Goal: Information Seeking & Learning: Learn about a topic

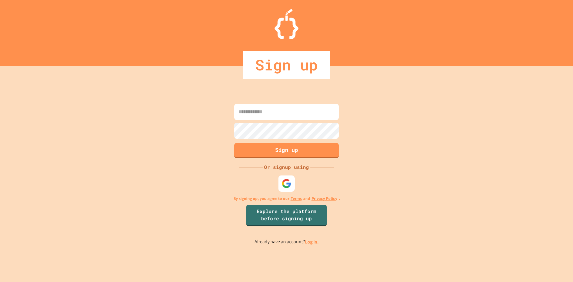
click at [289, 187] on img at bounding box center [287, 183] width 10 height 10
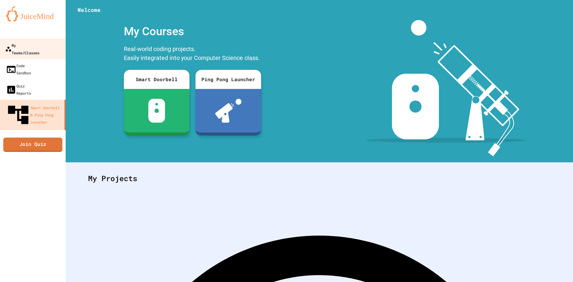
click at [31, 44] on div "My Teams/Classes" at bounding box center [22, 48] width 34 height 15
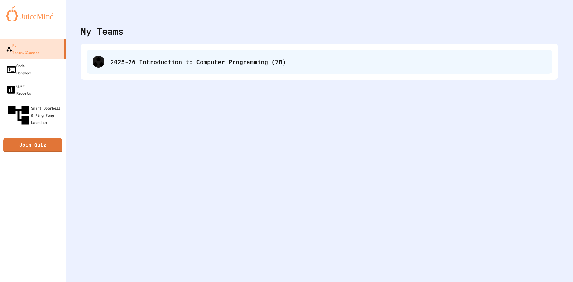
click at [166, 63] on div "2025-26 Introduction to Computer Programming (7B)" at bounding box center [328, 61] width 436 height 9
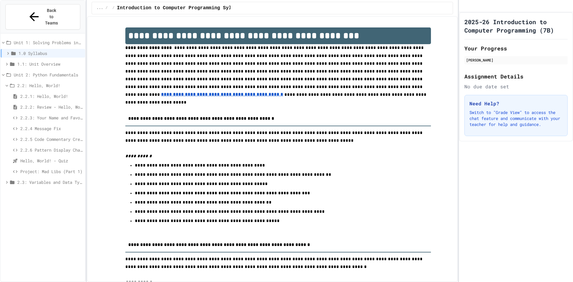
click at [50, 113] on div "2.2.3: Your Name and Favorite Movie" at bounding box center [43, 117] width 84 height 9
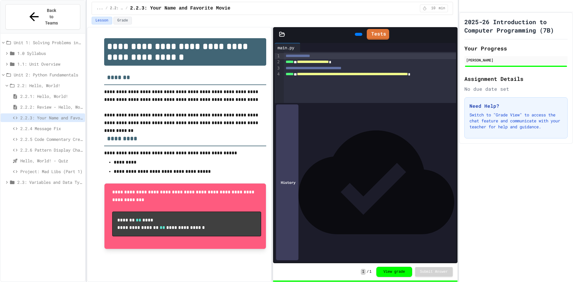
click at [53, 136] on span "2.2.5 Code Commentary Creator" at bounding box center [51, 139] width 62 height 6
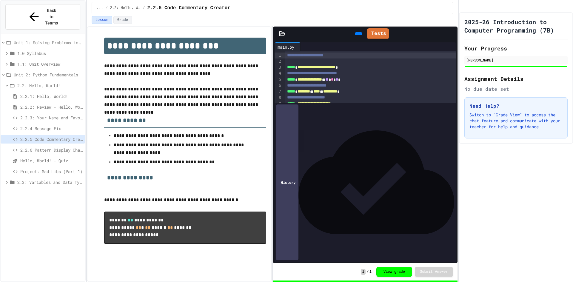
click at [15, 137] on icon at bounding box center [15, 139] width 5 height 5
click at [396, 269] on button "View grade" at bounding box center [394, 271] width 36 height 10
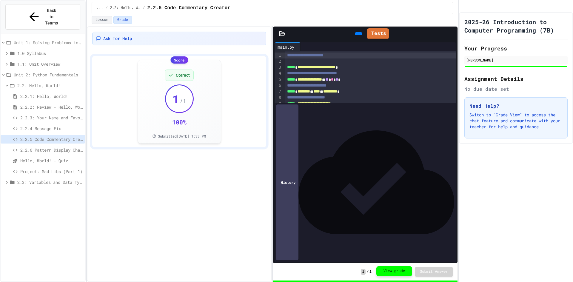
click at [396, 269] on button "View grade" at bounding box center [394, 271] width 36 height 10
click at [42, 147] on span "2.2.6 Pattern Display Challenge" at bounding box center [51, 150] width 62 height 6
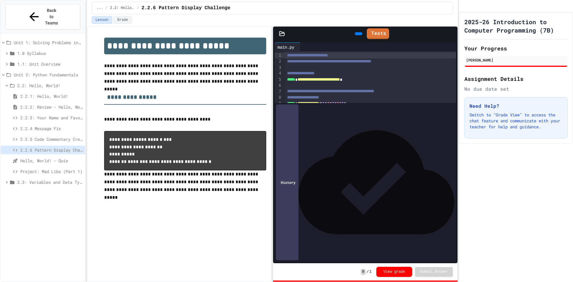
click at [44, 158] on span "Hello, World! - Quiz" at bounding box center [51, 161] width 62 height 6
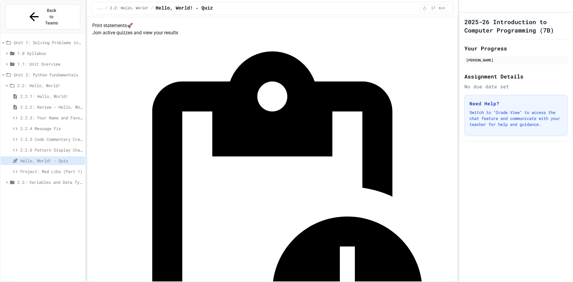
click at [44, 168] on span "Project: Mad Libs (Part 1)" at bounding box center [51, 171] width 62 height 6
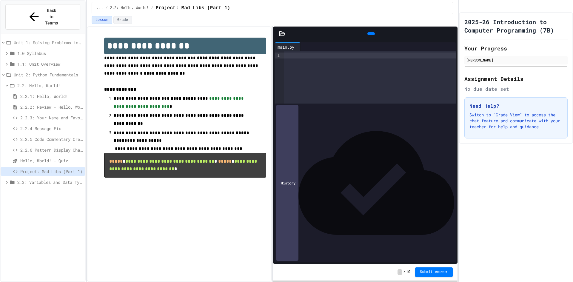
click at [44, 179] on span "2.3: Variables and Data Types" at bounding box center [49, 182] width 65 height 6
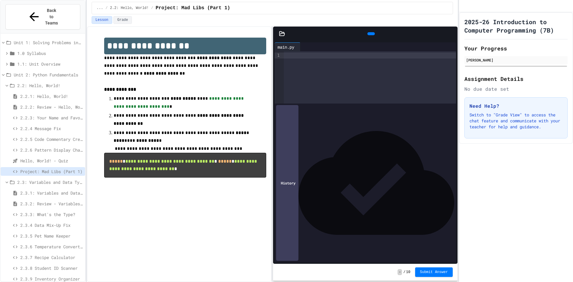
click at [44, 190] on span "2.3.1: Variables and Data Types" at bounding box center [51, 193] width 62 height 6
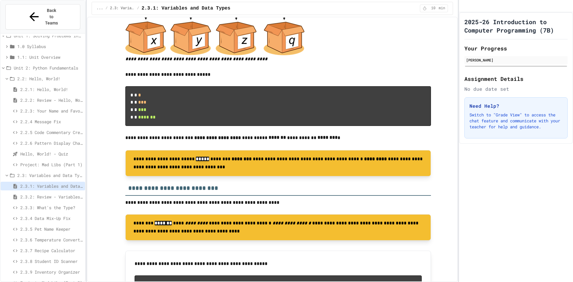
scroll to position [179, 0]
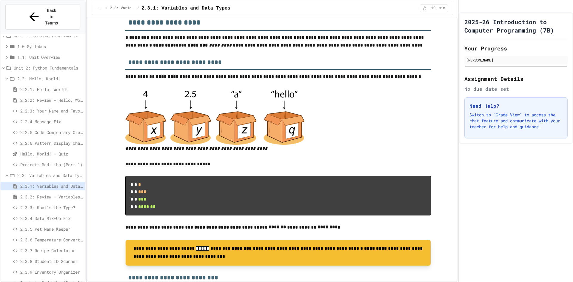
click at [457, 50] on div "**********" at bounding box center [286, 141] width 573 height 282
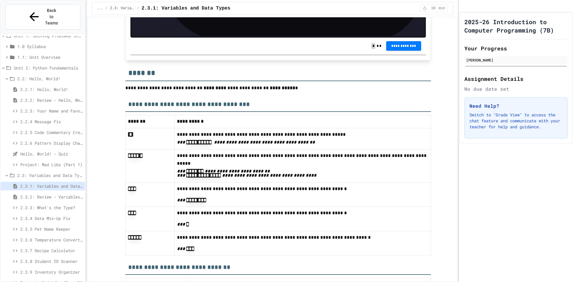
scroll to position [2988, 0]
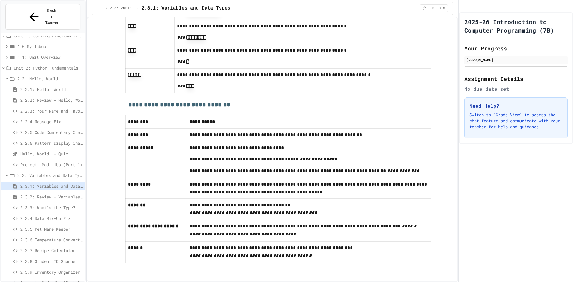
click at [50, 226] on span "2.3.5 Pet Name Keeper" at bounding box center [51, 229] width 62 height 6
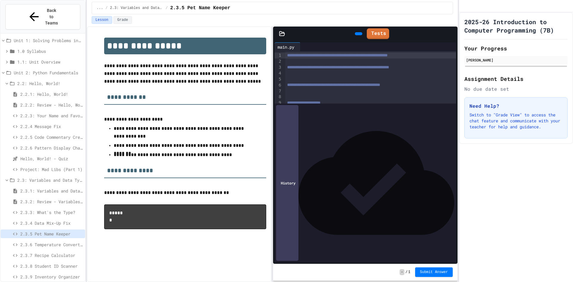
click at [61, 209] on span "2.3.3: What's the Type?" at bounding box center [51, 212] width 62 height 6
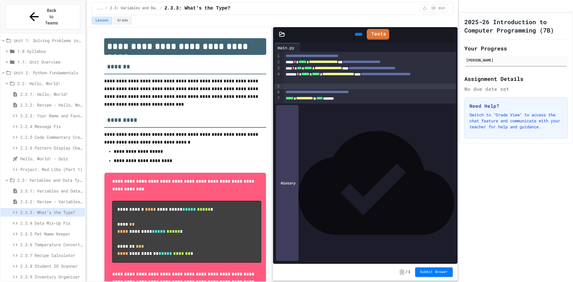
click at [373, 282] on div at bounding box center [286, 283] width 573 height 0
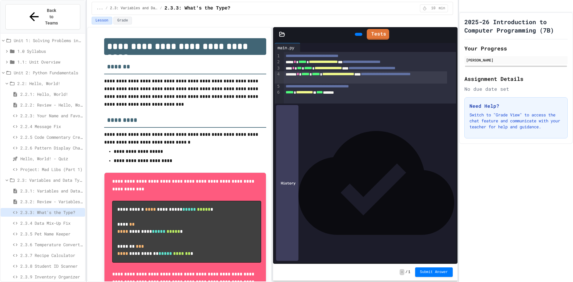
click at [358, 34] on icon at bounding box center [358, 34] width 0 height 0
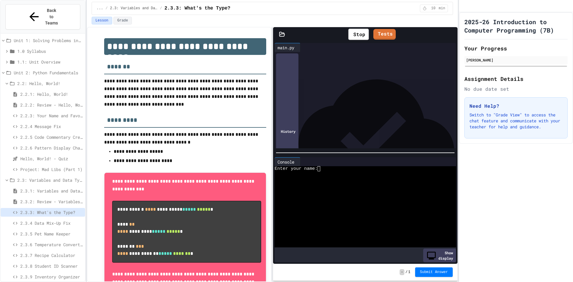
click at [320, 166] on textarea "Terminal input" at bounding box center [321, 168] width 3 height 5
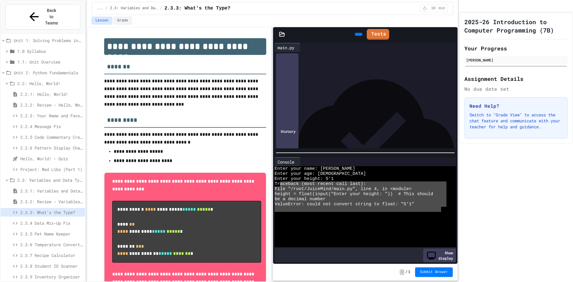
drag, startPoint x: 442, startPoint y: 209, endPoint x: 286, endPoint y: 181, distance: 157.9
click at [280, 181] on div "Enter your name: [PERSON_NAME] Enter your age: [DEMOGRAPHIC_DATA] Enter your he…" at bounding box center [361, 206] width 172 height 81
drag, startPoint x: 276, startPoint y: 181, endPoint x: 418, endPoint y: 204, distance: 143.5
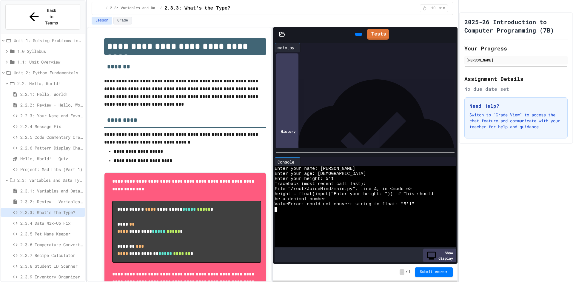
click at [426, 207] on div at bounding box center [361, 209] width 172 height 5
click at [421, 202] on div "ValueError: could not convert string to float: "5'1"" at bounding box center [361, 204] width 172 height 5
click at [416, 202] on div "ValueError: could not convert string to float: "5'1"" at bounding box center [361, 204] width 172 height 5
click at [440, 157] on div at bounding box center [374, 161] width 149 height 9
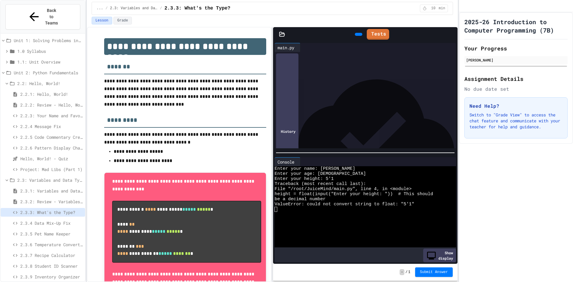
click at [448, 162] on icon at bounding box center [448, 162] width 0 height 0
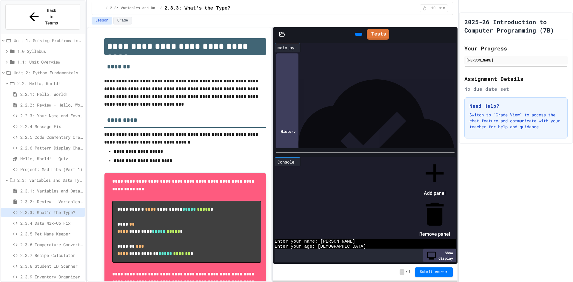
click at [450, 199] on li "Remove panel" at bounding box center [434, 219] width 31 height 40
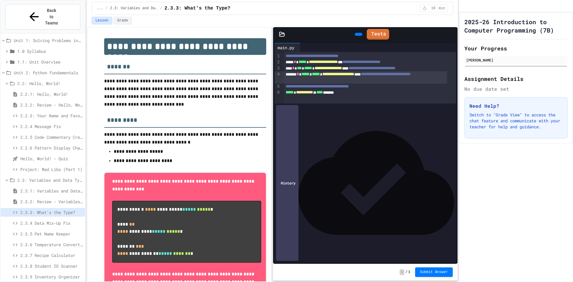
click at [358, 34] on icon at bounding box center [358, 34] width 0 height 0
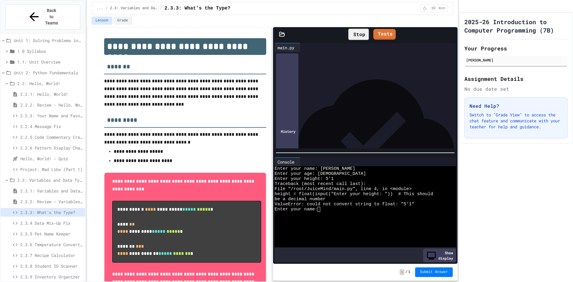
click at [448, 162] on icon at bounding box center [448, 162] width 0 height 0
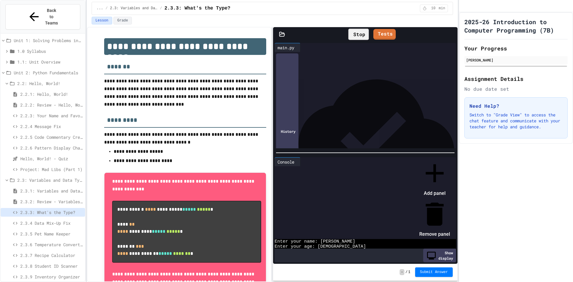
click at [450, 199] on div at bounding box center [434, 214] width 31 height 31
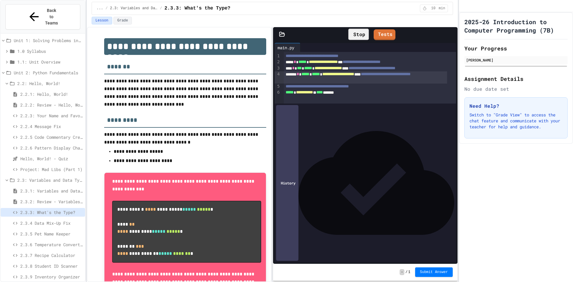
click at [351, 35] on div "Stop" at bounding box center [358, 34] width 21 height 11
click at [360, 36] on icon at bounding box center [361, 38] width 3 height 4
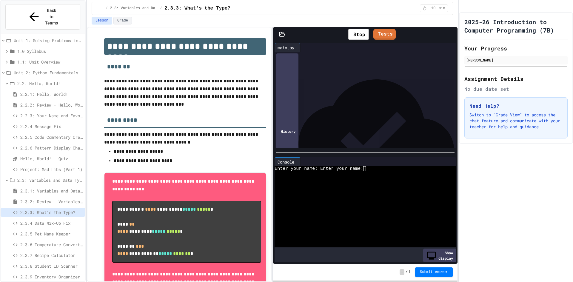
click at [369, 166] on textarea "Terminal input" at bounding box center [367, 168] width 3 height 5
drag, startPoint x: 359, startPoint y: 167, endPoint x: 329, endPoint y: 163, distance: 30.4
click at [349, 33] on div "Stop" at bounding box center [358, 34] width 21 height 11
click at [443, 156] on div "Console WWWWWWWWWWWWWWWWWWWWWWWWWWWWWWWW Enter your name: Enter your name: Show…" at bounding box center [365, 210] width 184 height 108
click at [448, 162] on icon at bounding box center [448, 162] width 0 height 0
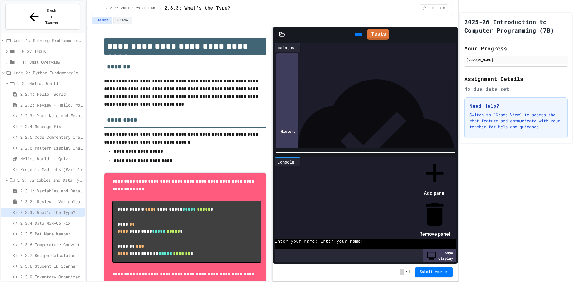
click at [443, 202] on icon at bounding box center [435, 213] width 18 height 23
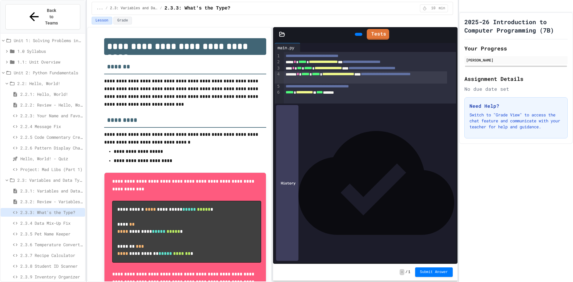
click at [358, 34] on icon at bounding box center [358, 34] width 0 height 0
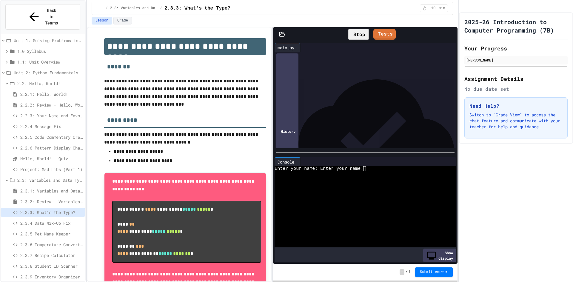
click at [374, 168] on div "Enter your name: Enter your name:" at bounding box center [361, 168] width 172 height 5
click at [367, 167] on textarea "Terminal input" at bounding box center [367, 168] width 3 height 5
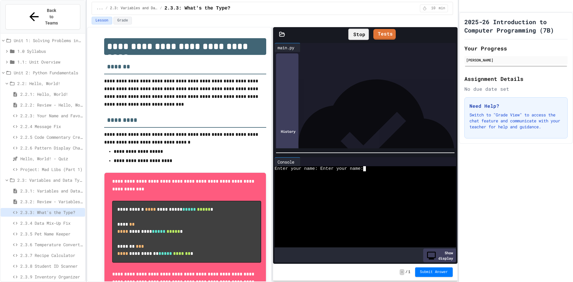
click at [367, 167] on textarea "Terminal input" at bounding box center [367, 168] width 3 height 5
click at [322, 162] on div at bounding box center [374, 161] width 149 height 9
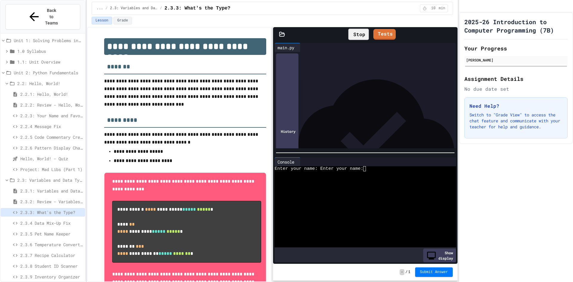
click at [322, 162] on div at bounding box center [374, 161] width 149 height 9
drag, startPoint x: 319, startPoint y: 165, endPoint x: 374, endPoint y: 168, distance: 55.0
click at [450, 158] on div "Console" at bounding box center [365, 161] width 181 height 9
click at [448, 162] on icon at bounding box center [448, 162] width 0 height 0
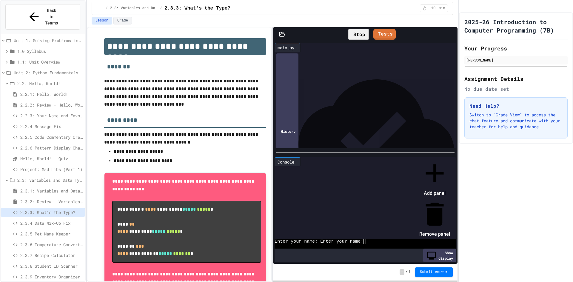
click at [445, 199] on li "Remove panel" at bounding box center [434, 219] width 31 height 40
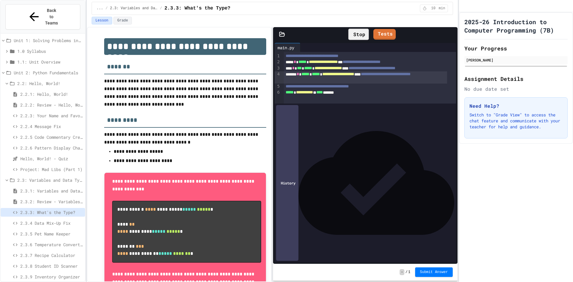
click at [352, 34] on icon at bounding box center [352, 34] width 0 height 0
click at [355, 33] on div at bounding box center [358, 34] width 7 height 3
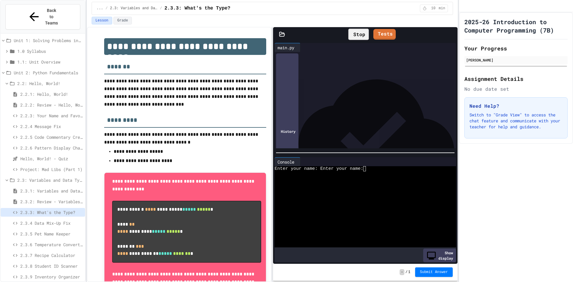
click at [367, 166] on textarea "Terminal input" at bounding box center [367, 168] width 3 height 5
click at [449, 165] on icon at bounding box center [451, 165] width 5 height 1
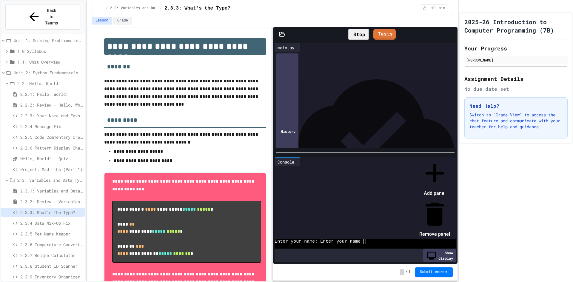
click at [445, 199] on li "Remove panel" at bounding box center [434, 219] width 31 height 40
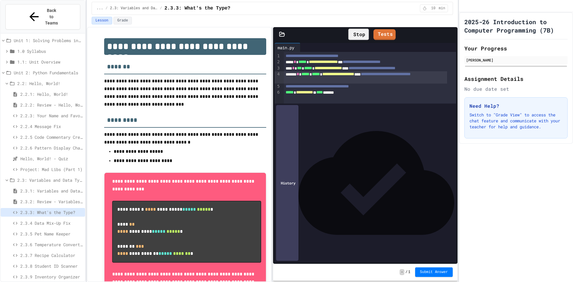
click at [356, 31] on div "Stop" at bounding box center [358, 34] width 21 height 11
click at [356, 33] on div at bounding box center [358, 34] width 7 height 3
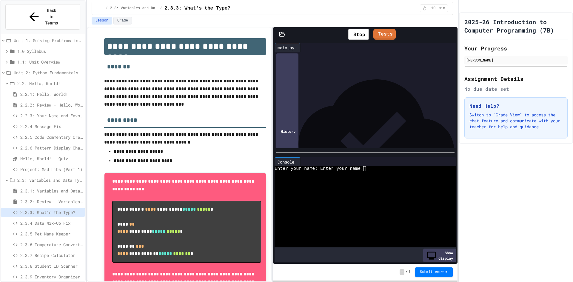
click at [297, 141] on div "History" at bounding box center [287, 131] width 22 height 156
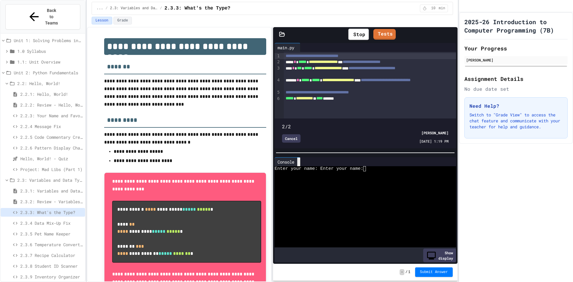
click at [300, 158] on div at bounding box center [298, 162] width 3 height 9
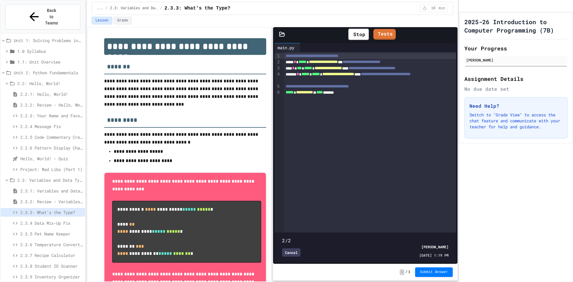
click at [290, 251] on div "Cancel [PERSON_NAME] [DATE] 1:19 PM" at bounding box center [365, 251] width 166 height 14
drag, startPoint x: 441, startPoint y: 227, endPoint x: 425, endPoint y: 225, distance: 16.9
click at [282, 237] on span at bounding box center [282, 237] width 0 height 0
drag, startPoint x: 425, startPoint y: 225, endPoint x: 402, endPoint y: 227, distance: 23.0
click at [402, 237] on span at bounding box center [365, 237] width 166 height 0
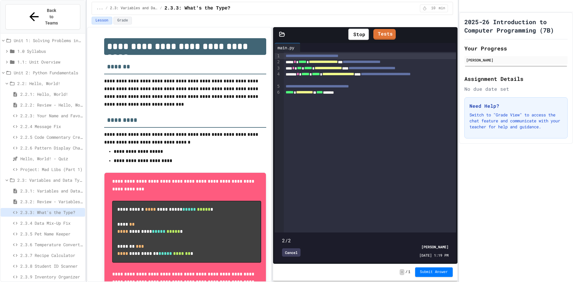
click at [402, 237] on span at bounding box center [365, 237] width 166 height 0
click at [397, 237] on span at bounding box center [365, 237] width 166 height 0
drag, startPoint x: 397, startPoint y: 225, endPoint x: 378, endPoint y: 226, distance: 19.1
click at [378, 237] on span at bounding box center [365, 237] width 166 height 0
type input "*"
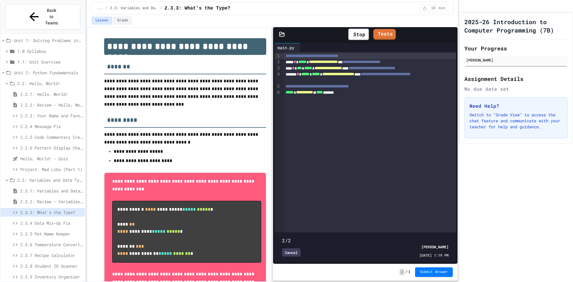
drag, startPoint x: 368, startPoint y: 224, endPoint x: 355, endPoint y: 225, distance: 12.9
click at [360, 237] on span at bounding box center [365, 237] width 166 height 0
click at [340, 237] on span at bounding box center [365, 237] width 166 height 0
click at [321, 237] on span at bounding box center [365, 237] width 166 height 0
click at [355, 28] on div "Stop" at bounding box center [358, 34] width 27 height 17
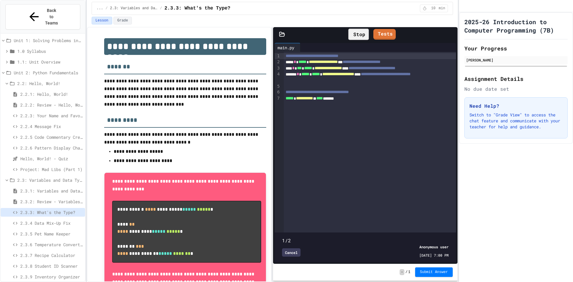
click at [354, 31] on div "Stop" at bounding box center [358, 34] width 21 height 11
click at [289, 248] on div "Cancel" at bounding box center [291, 252] width 19 height 8
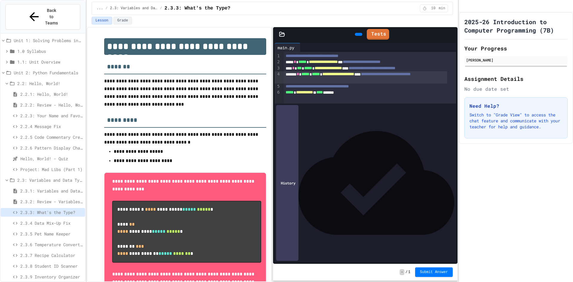
click at [355, 34] on div at bounding box center [358, 34] width 7 height 3
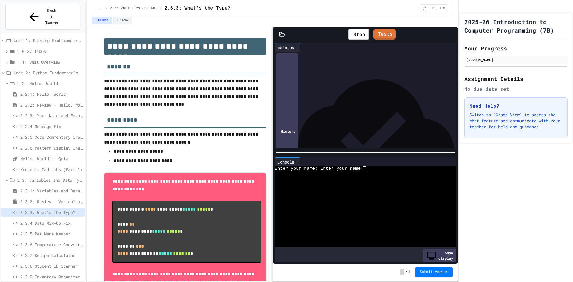
click at [358, 139] on div at bounding box center [376, 131] width 156 height 156
click at [354, 73] on span "**********" at bounding box center [338, 74] width 32 height 4
drag, startPoint x: 369, startPoint y: 160, endPoint x: 355, endPoint y: 162, distance: 14.6
click at [357, 162] on div at bounding box center [374, 161] width 149 height 9
click at [367, 167] on textarea "Terminal input" at bounding box center [367, 168] width 3 height 5
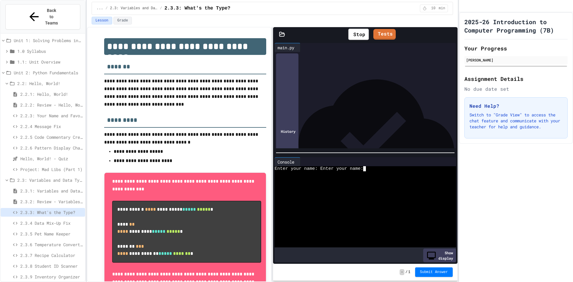
click at [368, 163] on div at bounding box center [374, 161] width 149 height 9
click at [367, 165] on div "Console WWWWWWWWWWWWWWWWWWWWWWWWWWWWWWWW Enter your name: Enter your name: Show…" at bounding box center [365, 209] width 181 height 105
click at [367, 167] on textarea "Terminal input" at bounding box center [367, 168] width 3 height 5
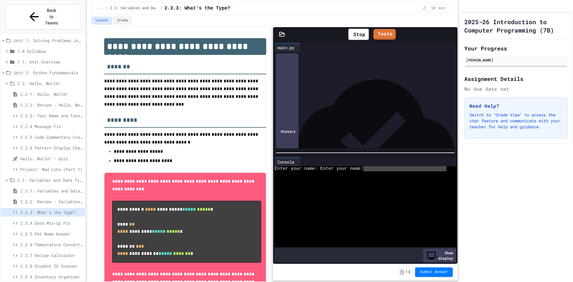
click at [367, 167] on textarea "Terminal input" at bounding box center [367, 168] width 3 height 5
drag, startPoint x: 431, startPoint y: 245, endPoint x: 433, endPoint y: 253, distance: 8.8
click at [432, 247] on div "WWWWWWWWWWWWWWWWWWWWWWWWWWWWWWWW Enter your name: Enter your name:" at bounding box center [365, 207] width 181 height 83
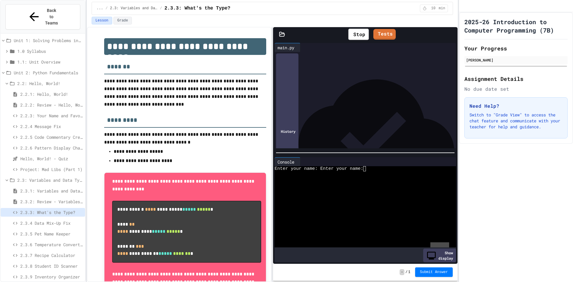
click at [433, 254] on div "Show display" at bounding box center [439, 256] width 33 height 14
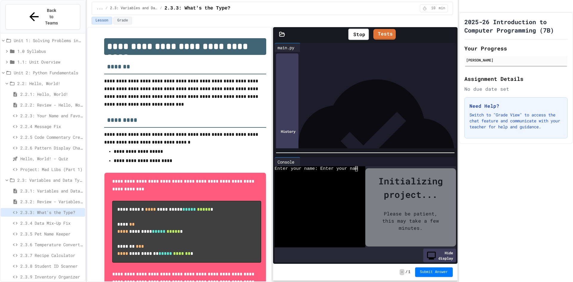
drag, startPoint x: 434, startPoint y: 241, endPoint x: 433, endPoint y: 246, distance: 5.0
click at [433, 244] on div "Initializing project... Please be patient, this may take a few minutes." at bounding box center [410, 207] width 91 height 78
click at [435, 252] on div "Hide display" at bounding box center [439, 256] width 33 height 14
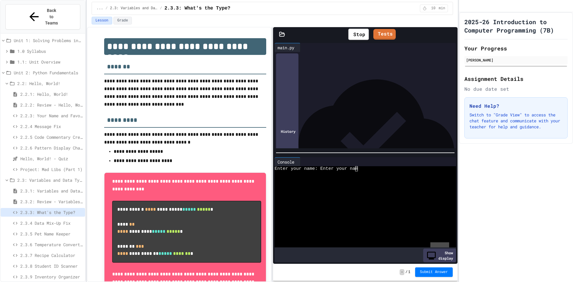
click at [448, 162] on icon at bounding box center [448, 162] width 0 height 0
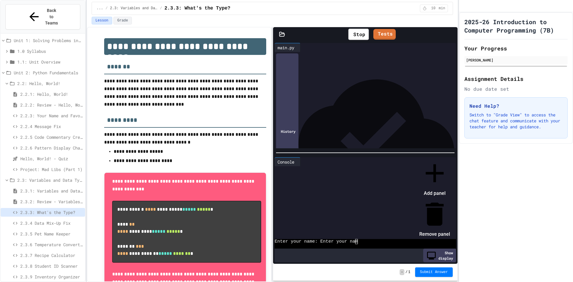
click at [443, 202] on icon at bounding box center [435, 213] width 18 height 23
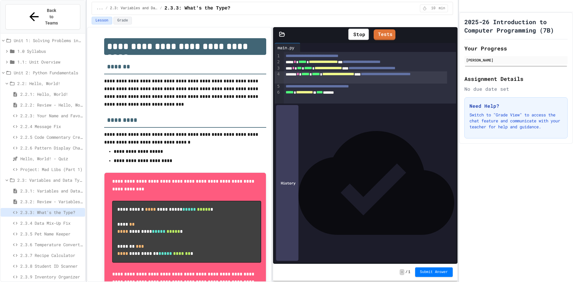
click at [363, 32] on div "Stop" at bounding box center [358, 34] width 21 height 11
click at [51, 198] on span "2.3.2: Review - Variables and Data Types" at bounding box center [51, 201] width 62 height 6
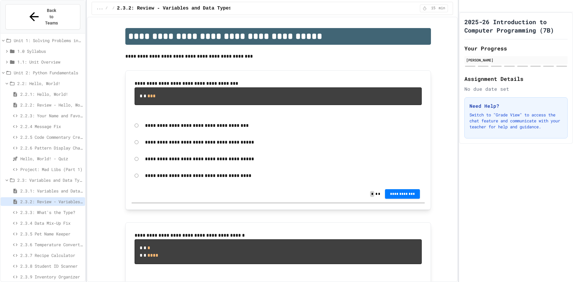
click at [57, 209] on span "2.3.3: What's the Type?" at bounding box center [51, 212] width 62 height 6
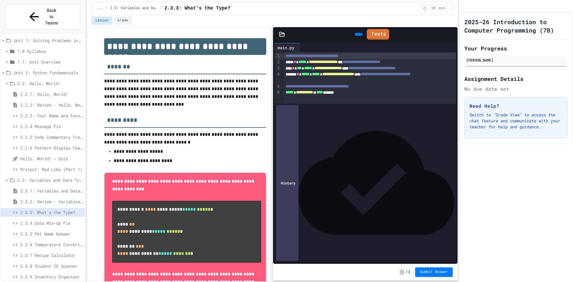
click at [360, 36] on icon at bounding box center [361, 38] width 3 height 4
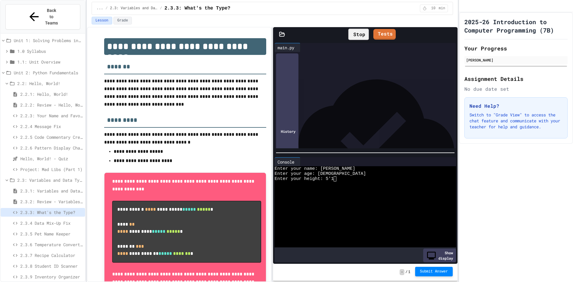
click at [446, 269] on button "Submit Answer" at bounding box center [434, 272] width 38 height 10
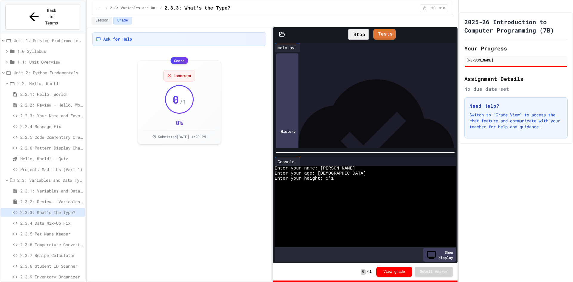
click at [334, 176] on textarea "Terminal input" at bounding box center [335, 178] width 3 height 5
click at [337, 176] on div "Enter your height: 5'1" at bounding box center [361, 178] width 172 height 5
click at [477, 197] on div "2025-26 Introduction to Computer Programming (7B) Your Progress [PERSON_NAME] A…" at bounding box center [516, 147] width 114 height 270
click at [570, 179] on div "2025-26 Introduction to Computer Programming (7B) Your Progress [PERSON_NAME] A…" at bounding box center [516, 147] width 114 height 270
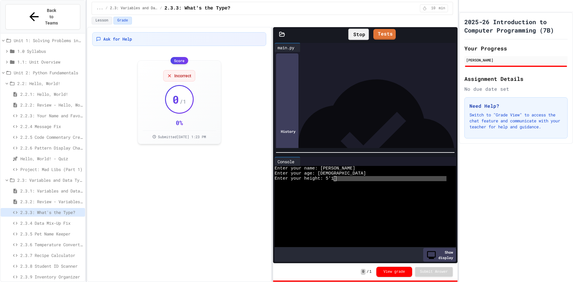
click at [545, 181] on div "2025-26 Introduction to Computer Programming (7B) Your Progress [PERSON_NAME] A…" at bounding box center [516, 147] width 114 height 270
click at [535, 198] on div "2025-26 Introduction to Computer Programming (7B) Your Progress [PERSON_NAME] A…" at bounding box center [516, 147] width 114 height 270
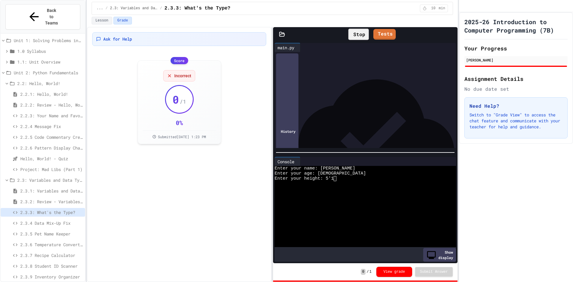
click at [59, 220] on span "2.3.4 Data Mix-Up Fix" at bounding box center [51, 223] width 62 height 6
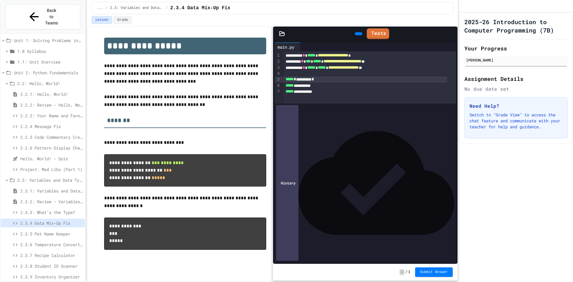
click at [299, 78] on div "**********" at bounding box center [366, 79] width 164 height 6
click at [552, 227] on div "2025-26 Introduction to Computer Programming (7B) Your Progress [PERSON_NAME] A…" at bounding box center [516, 147] width 114 height 270
click at [352, 34] on div at bounding box center [358, 33] width 13 height 9
click at [358, 34] on icon at bounding box center [358, 34] width 0 height 0
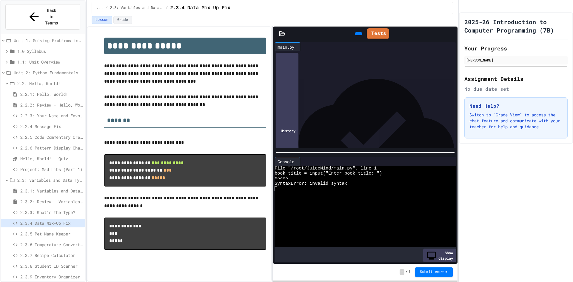
click at [448, 161] on icon at bounding box center [448, 161] width 0 height 0
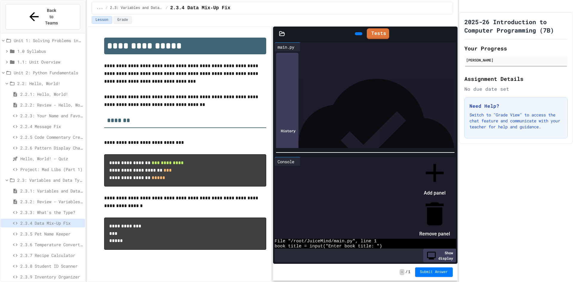
click at [450, 198] on li "Remove panel" at bounding box center [434, 218] width 31 height 40
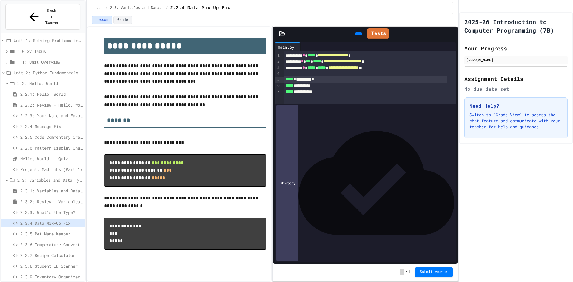
click at [321, 79] on div "**********" at bounding box center [366, 79] width 164 height 6
drag, startPoint x: 320, startPoint y: 85, endPoint x: 305, endPoint y: 86, distance: 14.3
click at [305, 86] on div "**********" at bounding box center [366, 86] width 164 height 6
click at [320, 85] on div "***** * ********* *" at bounding box center [366, 86] width 164 height 6
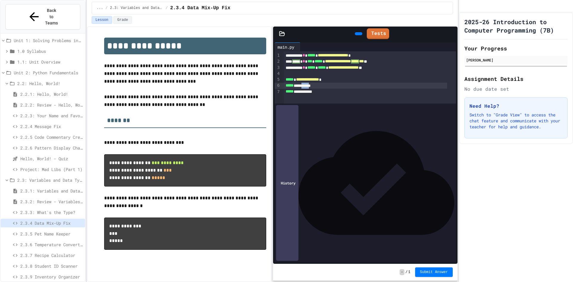
click at [319, 85] on div "**********" at bounding box center [366, 86] width 164 height 6
click at [312, 85] on span "*" at bounding box center [311, 85] width 2 height 4
click at [321, 92] on div "**********" at bounding box center [366, 92] width 164 height 6
click at [52, 209] on span "2.3.3: What's the Type?" at bounding box center [51, 212] width 62 height 6
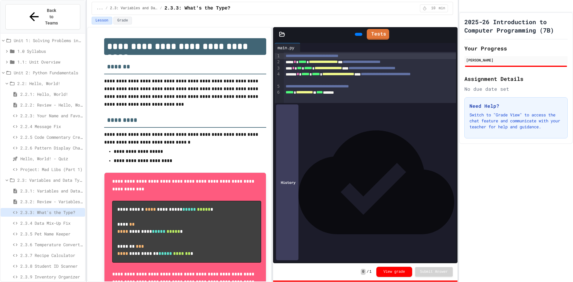
click at [476, 219] on div "2025-26 Introduction to Computer Programming (7B) Your Progress [PERSON_NAME] A…" at bounding box center [516, 147] width 114 height 270
drag, startPoint x: 434, startPoint y: 200, endPoint x: 406, endPoint y: 171, distance: 40.1
click at [431, 103] on div "**********" at bounding box center [370, 77] width 172 height 51
click at [360, 36] on icon at bounding box center [361, 38] width 3 height 4
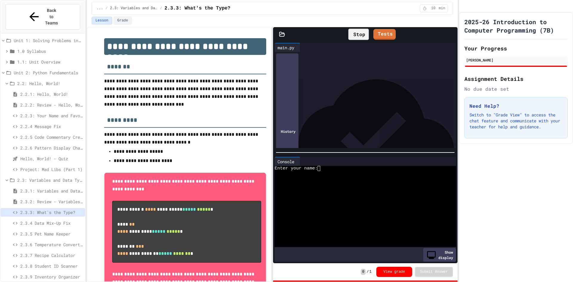
click at [352, 35] on div "Stop" at bounding box center [358, 34] width 21 height 11
click at [445, 161] on div at bounding box center [447, 161] width 5 height 0
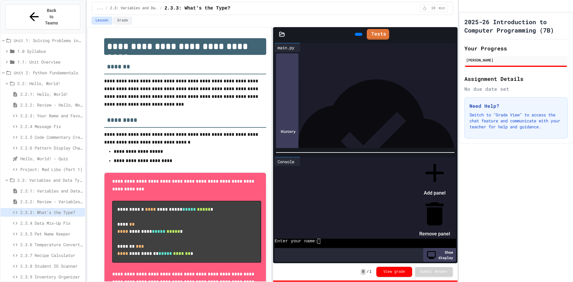
click at [450, 198] on li "Remove panel" at bounding box center [434, 218] width 31 height 40
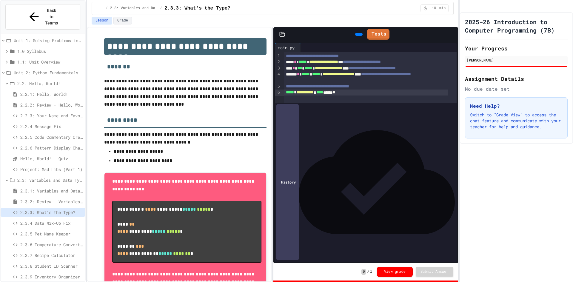
click at [458, 223] on div "**********" at bounding box center [286, 141] width 573 height 282
click at [286, 252] on div "History" at bounding box center [287, 182] width 22 height 156
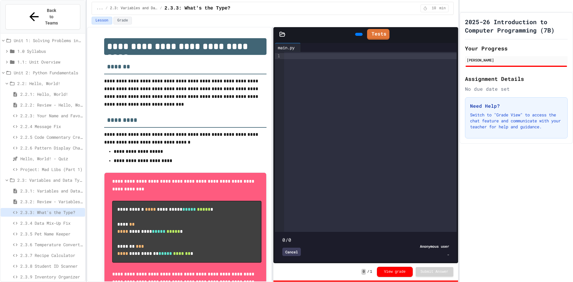
type input "*"
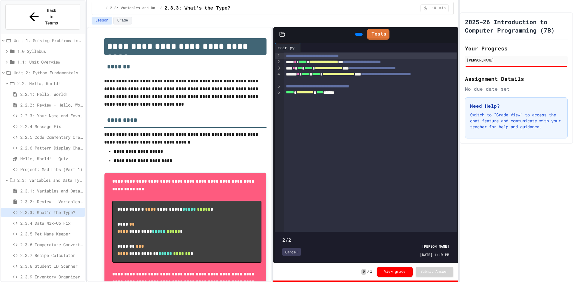
click at [287, 248] on div "Cancel" at bounding box center [291, 252] width 19 height 8
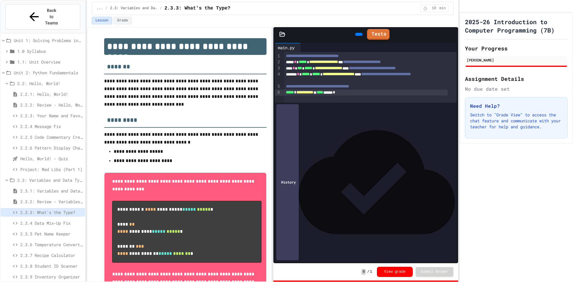
click at [287, 246] on div "History" at bounding box center [365, 182] width 181 height 159
click at [288, 248] on div "History" at bounding box center [287, 182] width 22 height 156
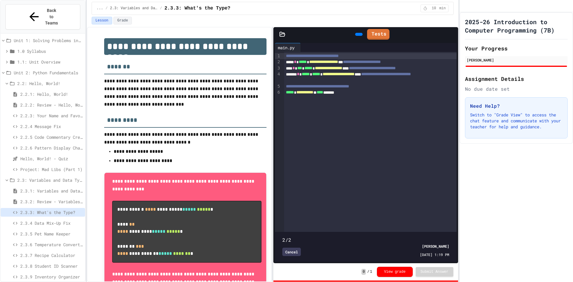
drag, startPoint x: 446, startPoint y: 227, endPoint x: 398, endPoint y: 226, distance: 48.4
click at [398, 236] on span at bounding box center [365, 236] width 167 height 0
click at [390, 236] on span at bounding box center [365, 236] width 167 height 0
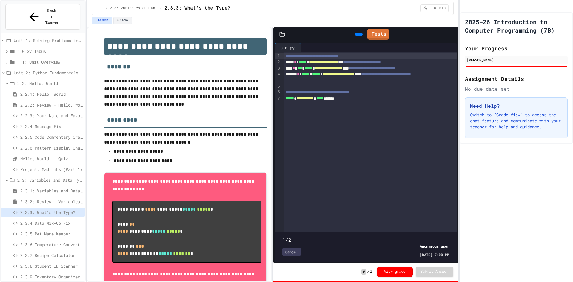
drag, startPoint x: 390, startPoint y: 223, endPoint x: 309, endPoint y: 228, distance: 81.3
click at [309, 236] on span at bounding box center [365, 236] width 167 height 0
drag, startPoint x: 297, startPoint y: 225, endPoint x: 468, endPoint y: 228, distance: 171.3
click at [468, 228] on div "**********" at bounding box center [286, 141] width 573 height 282
click at [430, 232] on div "2/2 Cancel [PERSON_NAME] [DATE] 1:19 PM" at bounding box center [365, 247] width 181 height 30
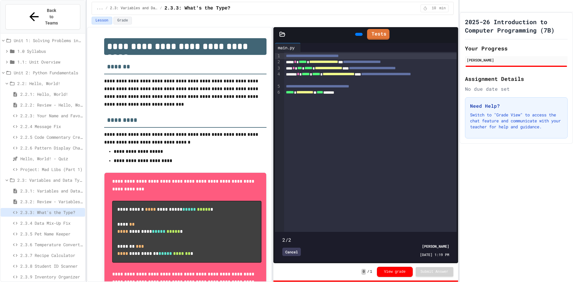
type input "*"
drag, startPoint x: 449, startPoint y: 228, endPoint x: 271, endPoint y: 226, distance: 178.5
click at [271, 226] on div "**********" at bounding box center [273, 154] width 372 height 255
click at [297, 248] on div "Cancel" at bounding box center [291, 252] width 19 height 8
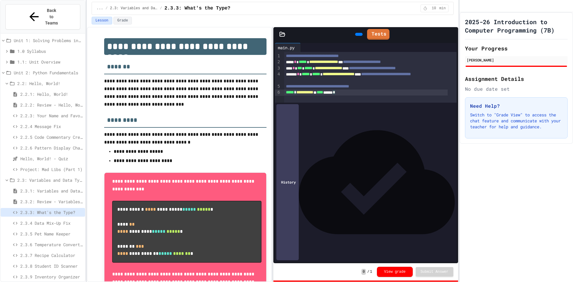
click at [293, 103] on div "**********" at bounding box center [370, 77] width 172 height 51
click at [286, 101] on div "**********" at bounding box center [370, 77] width 172 height 51
click at [286, 100] on div "**********" at bounding box center [370, 77] width 172 height 51
click at [364, 95] on div "**********" at bounding box center [366, 93] width 164 height 6
click at [327, 100] on span "**********" at bounding box center [311, 98] width 30 height 4
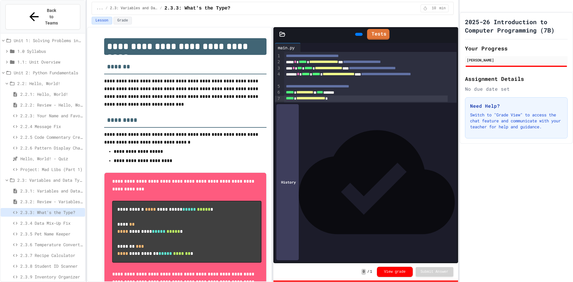
click at [32, 220] on span "2.3.4 Data Mix-Up Fix" at bounding box center [51, 223] width 62 height 6
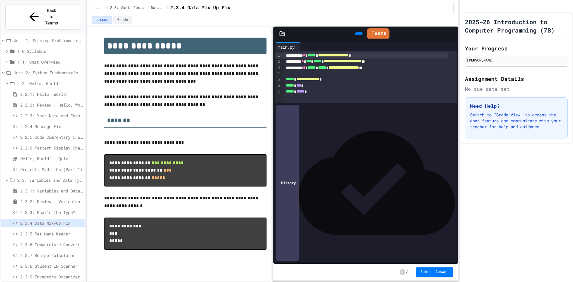
click at [36, 209] on span "2.3.3: What's the Type?" at bounding box center [51, 212] width 62 height 6
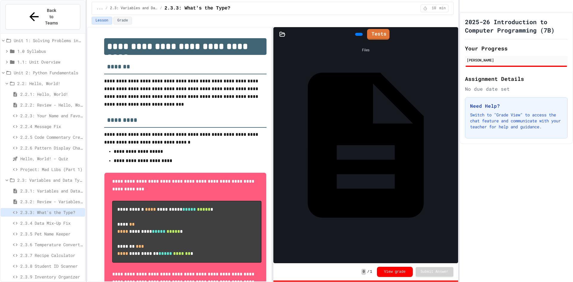
click at [33, 198] on span "2.3.2: Review - Variables and Data Types" at bounding box center [51, 201] width 62 height 6
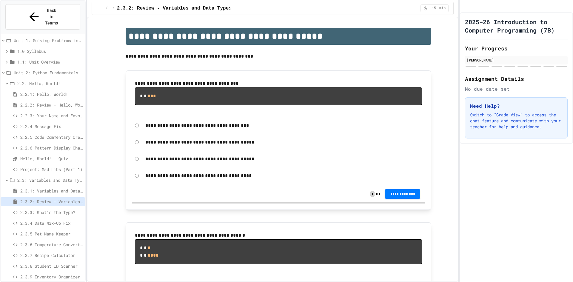
click at [37, 208] on div "2.3.3: What's the Type?" at bounding box center [43, 212] width 84 height 9
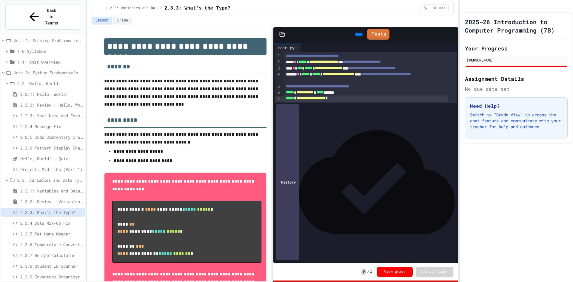
drag, startPoint x: 361, startPoint y: 97, endPoint x: 316, endPoint y: 101, distance: 45.0
click at [318, 102] on div "**********" at bounding box center [370, 77] width 172 height 51
click at [310, 100] on span "**********" at bounding box center [310, 98] width 29 height 4
click at [290, 97] on span "*****" at bounding box center [290, 99] width 8 height 4
click at [283, 102] on div at bounding box center [282, 99] width 3 height 6
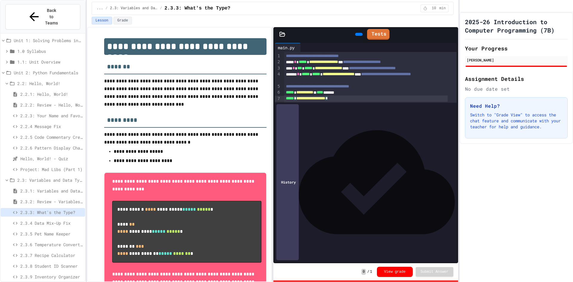
click at [342, 102] on div "**********" at bounding box center [370, 77] width 172 height 51
click at [345, 102] on div "**********" at bounding box center [370, 77] width 172 height 51
click at [355, 33] on div at bounding box center [358, 34] width 7 height 3
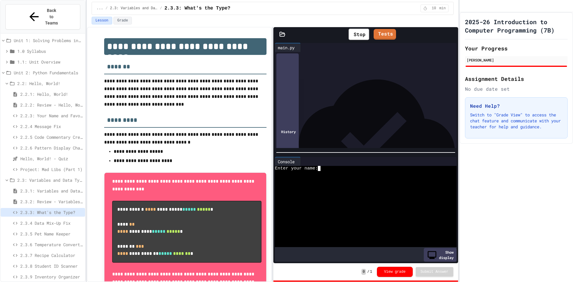
click at [322, 166] on textarea "Terminal input" at bounding box center [321, 168] width 3 height 5
type textarea "*"
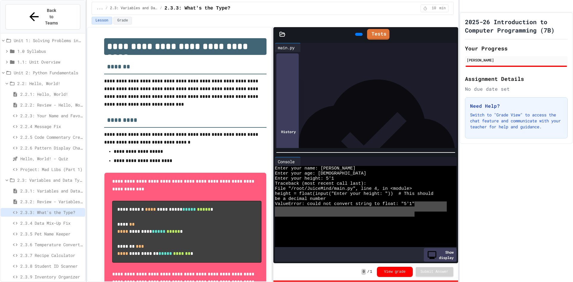
drag, startPoint x: 415, startPoint y: 210, endPoint x: 428, endPoint y: 218, distance: 14.8
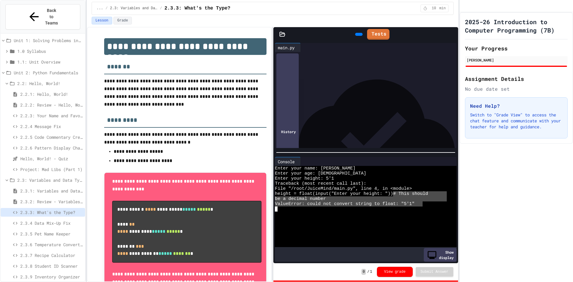
click at [400, 184] on div "Enter your name: [PERSON_NAME] Enter your age: [DEMOGRAPHIC_DATA] Enter your he…" at bounding box center [361, 206] width 172 height 81
drag, startPoint x: 376, startPoint y: 175, endPoint x: 371, endPoint y: 175, distance: 5.1
click at [372, 176] on div "Enter your height: 5'1" at bounding box center [361, 178] width 172 height 5
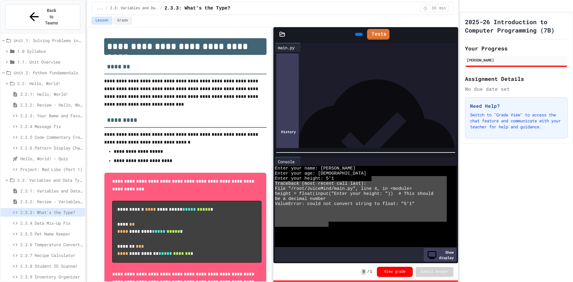
drag, startPoint x: 371, startPoint y: 175, endPoint x: 327, endPoint y: 222, distance: 64.2
click at [327, 222] on div "Enter your name: [PERSON_NAME] Enter your age: [DEMOGRAPHIC_DATA] Enter your he…" at bounding box center [361, 206] width 172 height 81
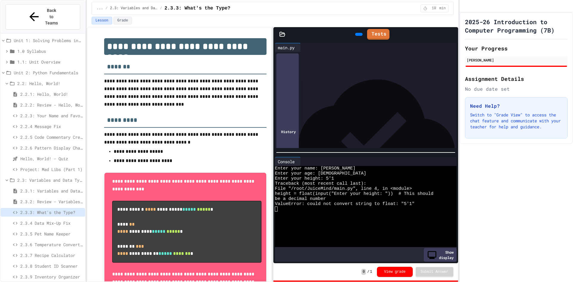
click at [448, 161] on icon at bounding box center [448, 161] width 0 height 0
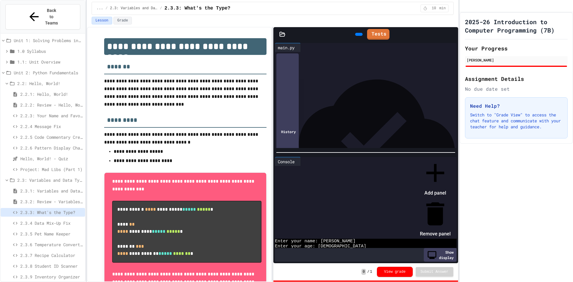
click at [448, 198] on li "Remove panel" at bounding box center [435, 218] width 31 height 40
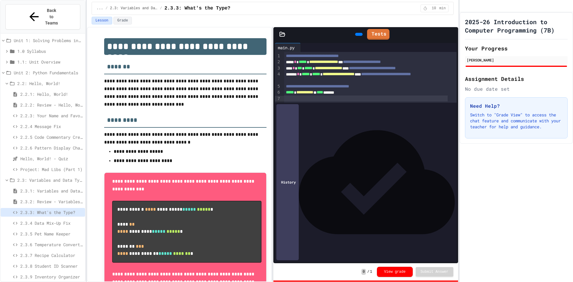
click at [58, 198] on span "2.3.2: Review - Variables and Data Types" at bounding box center [51, 201] width 62 height 6
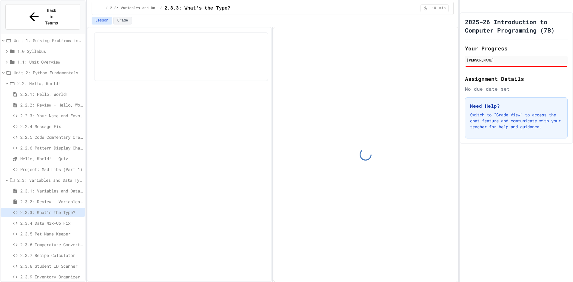
click at [66, 209] on span "2.3.3: What's the Type?" at bounding box center [51, 212] width 62 height 6
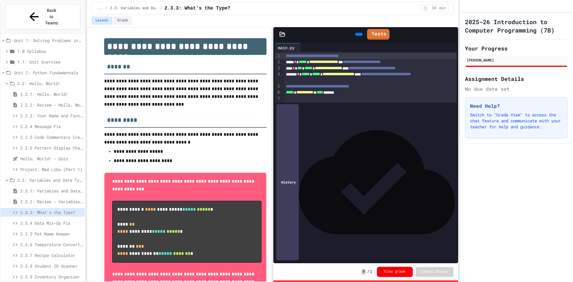
click at [358, 34] on icon at bounding box center [358, 34] width 0 height 0
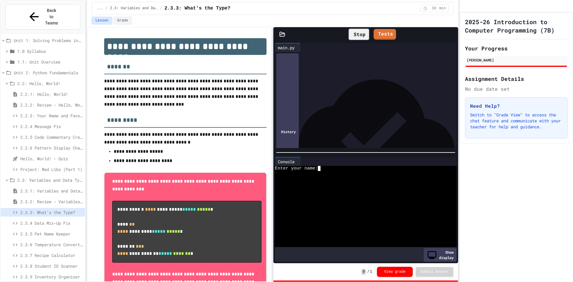
click at [322, 166] on textarea "Terminal input" at bounding box center [321, 168] width 3 height 5
click at [339, 166] on div "Enter your name: [PERSON_NAME]" at bounding box center [361, 168] width 172 height 5
click at [344, 176] on div "Enter your height: 5'1" at bounding box center [361, 178] width 172 height 5
click at [335, 181] on div at bounding box center [361, 183] width 172 height 5
click at [334, 177] on textarea "Terminal input" at bounding box center [335, 178] width 3 height 5
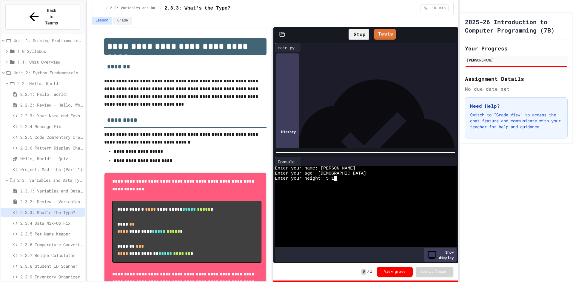
click at [531, 138] on div "Need Help? Switch to "Grade View" to access the chat feature and communicate wi…" at bounding box center [516, 117] width 103 height 41
drag, startPoint x: 531, startPoint y: 150, endPoint x: 494, endPoint y: 231, distance: 89.1
click at [494, 231] on div "2025-26 Introduction to Computer Programming (7B) Your Progress [PERSON_NAME] A…" at bounding box center [516, 147] width 113 height 270
click at [493, 231] on div "2025-26 Introduction to Computer Programming (7B) Your Progress [PERSON_NAME] A…" at bounding box center [516, 147] width 113 height 270
drag, startPoint x: 493, startPoint y: 231, endPoint x: 491, endPoint y: 227, distance: 3.7
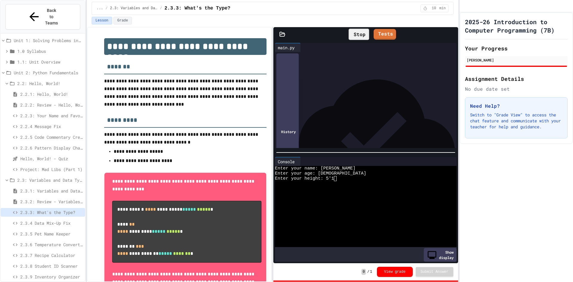
click at [491, 227] on div "2025-26 Introduction to Computer Programming (7B) Your Progress [PERSON_NAME] A…" at bounding box center [516, 147] width 113 height 270
click at [413, 253] on div "Show display" at bounding box center [365, 255] width 181 height 14
click at [425, 255] on div "Show display" at bounding box center [440, 255] width 33 height 14
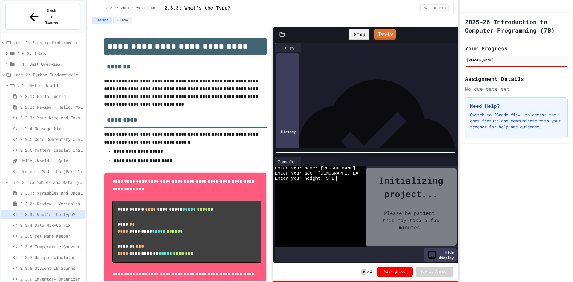
click at [425, 255] on div "Hide display" at bounding box center [440, 255] width 33 height 14
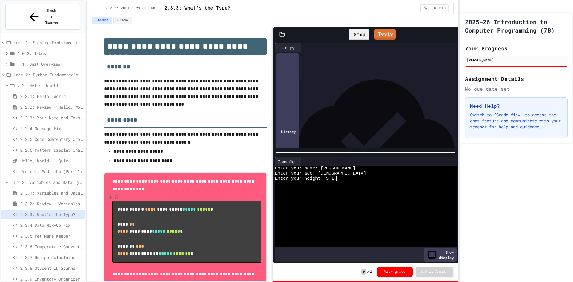
click at [39, 222] on span "2.3.4 Data Mix-Up Fix" at bounding box center [51, 225] width 62 height 6
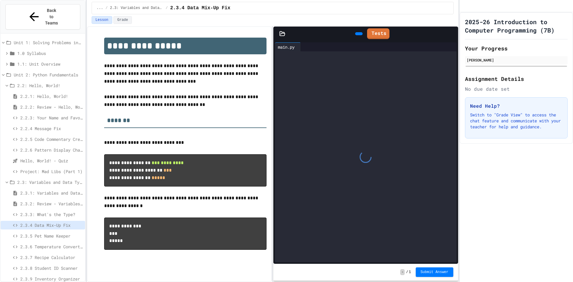
click at [54, 211] on span "2.3.3: What's the Type?" at bounding box center [51, 214] width 62 height 6
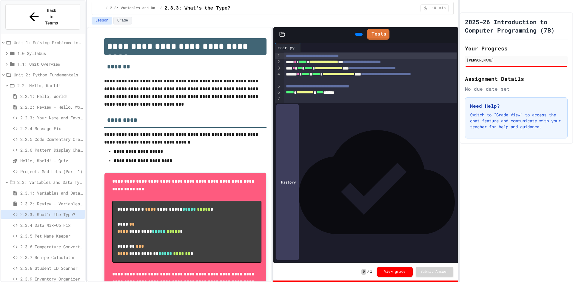
click at [286, 46] on div "main.py" at bounding box center [286, 47] width 23 height 6
click at [440, 44] on div at bounding box center [376, 47] width 150 height 9
click at [448, 47] on icon at bounding box center [448, 47] width 0 height 0
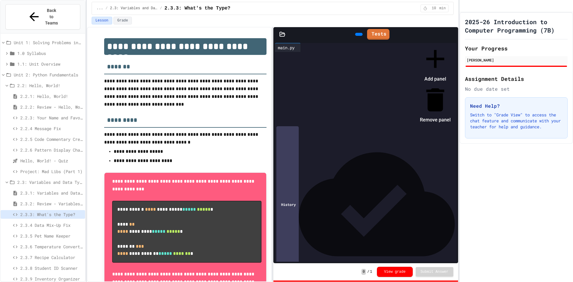
click at [444, 58] on icon at bounding box center [435, 59] width 18 height 18
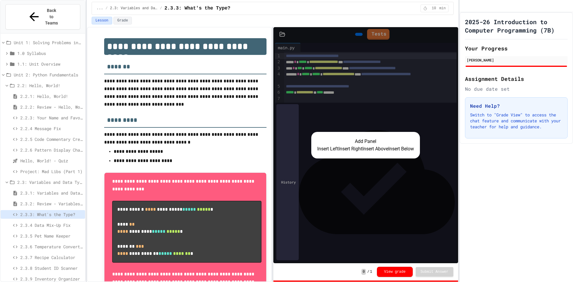
click at [418, 99] on div "Add Panel Insert Left Insert Right Insert Above Insert Below" at bounding box center [365, 145] width 184 height 236
click at [237, 166] on p at bounding box center [185, 169] width 162 height 8
click at [47, 147] on span "2.2.6 Pattern Display Challenge" at bounding box center [51, 150] width 62 height 6
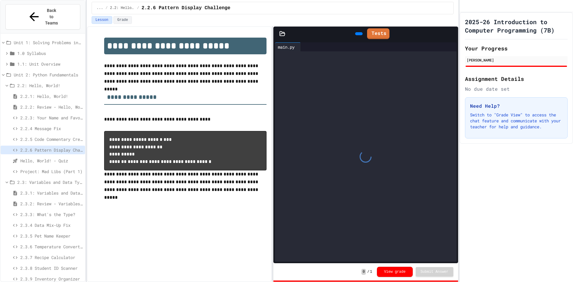
click at [56, 201] on span "2.3.2: Review - Variables and Data Types" at bounding box center [51, 204] width 62 height 6
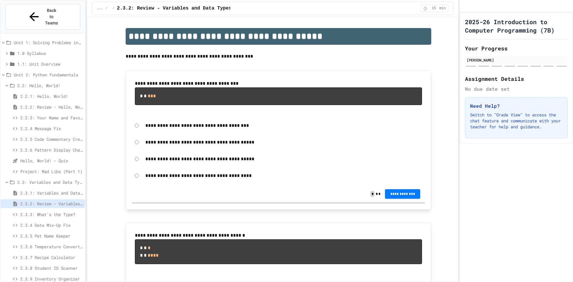
click at [66, 190] on span "2.3.1: Variables and Data Types" at bounding box center [51, 193] width 62 height 6
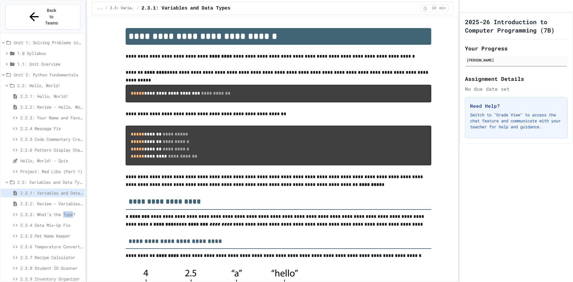
click at [68, 211] on span "2.3.3: What's the Type?" at bounding box center [51, 214] width 62 height 6
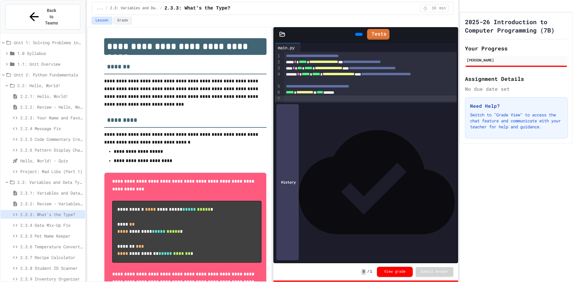
click at [360, 36] on icon at bounding box center [361, 38] width 3 height 4
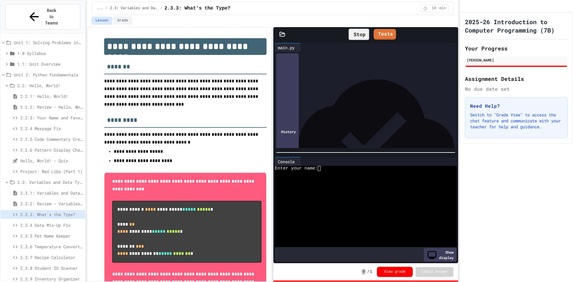
click at [322, 167] on textarea "Terminal input" at bounding box center [321, 168] width 3 height 5
type textarea "*"
click at [45, 221] on div "2.3.4 Data Mix-Up Fix" at bounding box center [43, 225] width 84 height 9
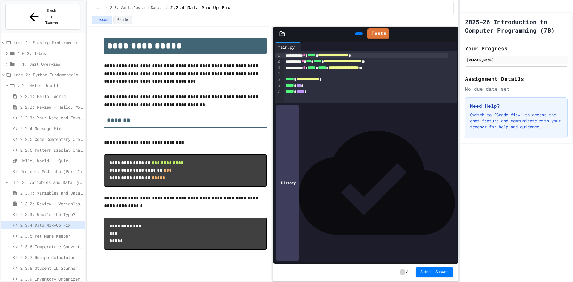
click at [55, 211] on span "2.3.3: What's the Type?" at bounding box center [51, 214] width 62 height 6
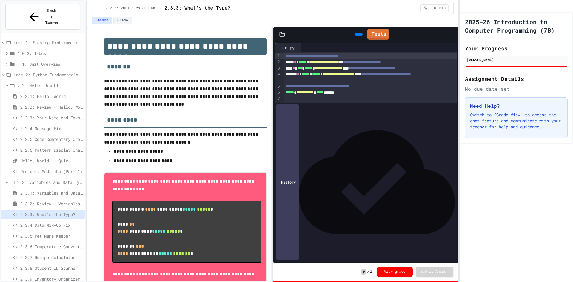
click at [357, 33] on div at bounding box center [358, 34] width 7 height 3
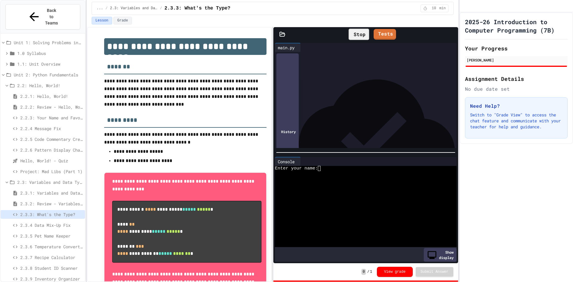
click at [357, 32] on div "Stop" at bounding box center [359, 34] width 21 height 11
click at [448, 161] on icon at bounding box center [448, 161] width 0 height 0
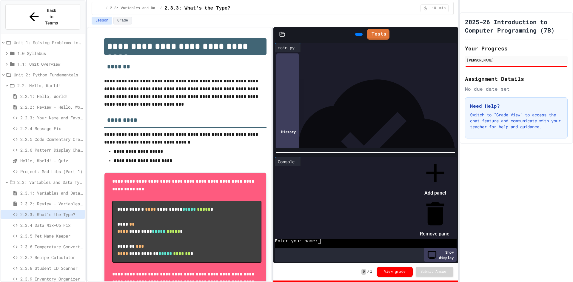
click at [451, 198] on li "Remove panel" at bounding box center [435, 218] width 31 height 40
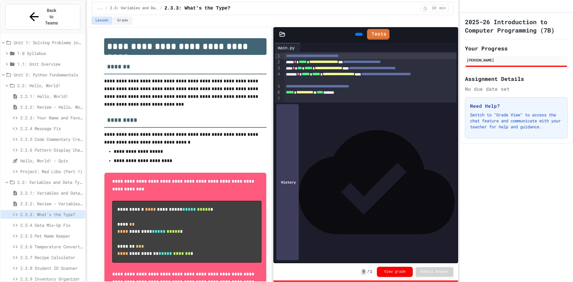
click at [303, 47] on icon at bounding box center [303, 47] width 0 height 0
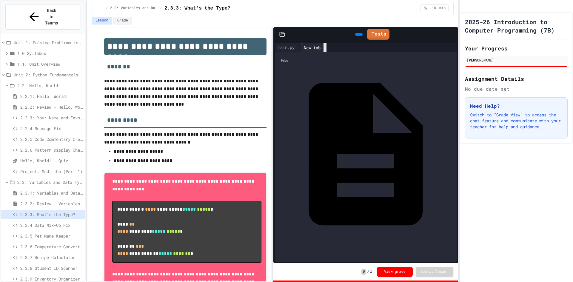
click at [325, 48] on icon at bounding box center [325, 48] width 0 height 0
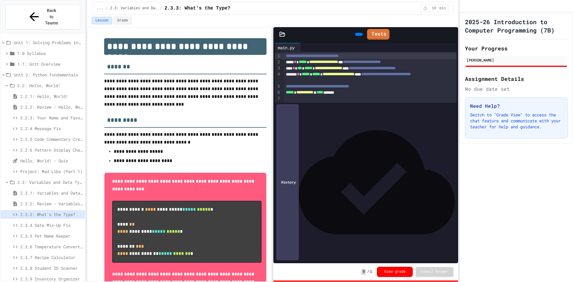
click at [45, 136] on span "2.2.5 Code Commentary Creator" at bounding box center [51, 139] width 62 height 6
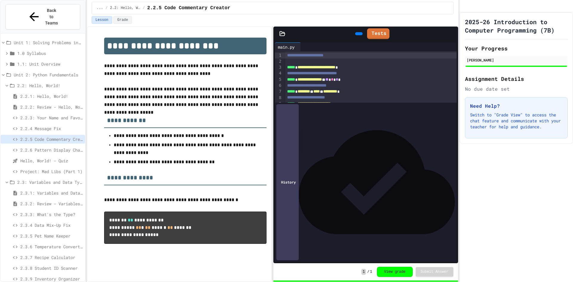
click at [55, 233] on span "2.3.5 Pet Name Keeper" at bounding box center [51, 236] width 62 height 6
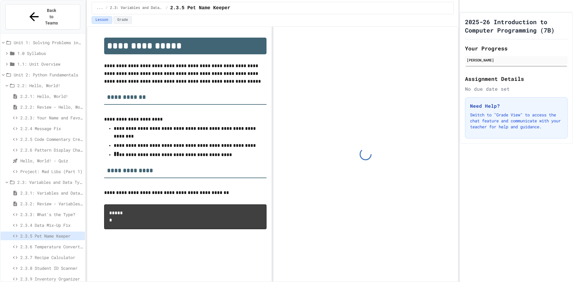
click at [52, 211] on span "2.3.3: What's the Type?" at bounding box center [51, 214] width 62 height 6
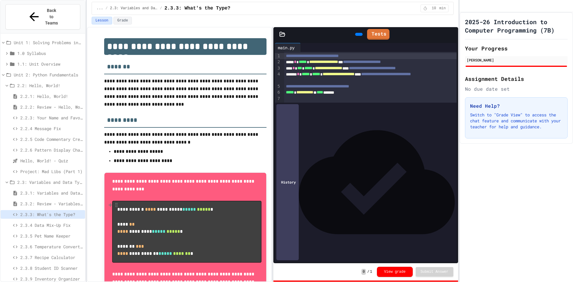
click at [182, 212] on span "*****" at bounding box center [188, 209] width 13 height 4
click at [115, 208] on icon "button" at bounding box center [116, 205] width 5 height 6
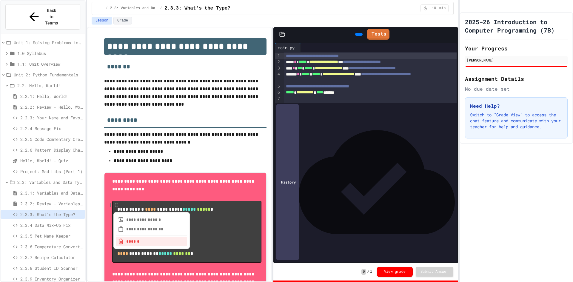
click at [229, 202] on pre "**********" at bounding box center [186, 232] width 149 height 62
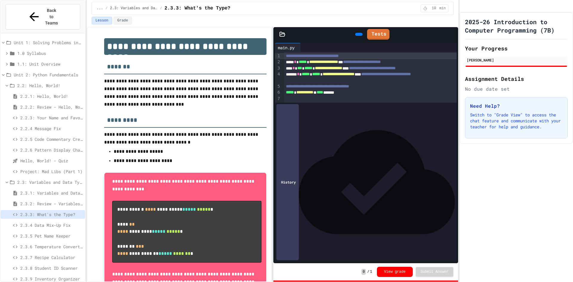
click at [358, 34] on icon at bounding box center [358, 34] width 0 height 0
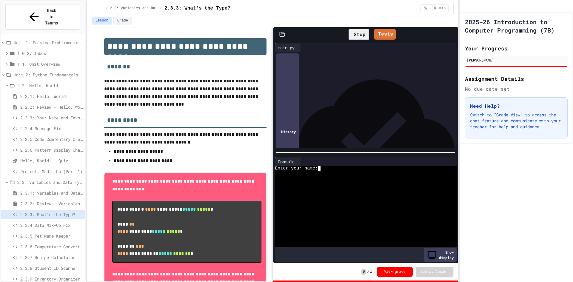
click at [321, 171] on div at bounding box center [361, 173] width 172 height 5
type textarea "*"
click at [278, 176] on div at bounding box center [361, 178] width 172 height 5
click at [337, 167] on textarea "*" at bounding box center [338, 168] width 3 height 5
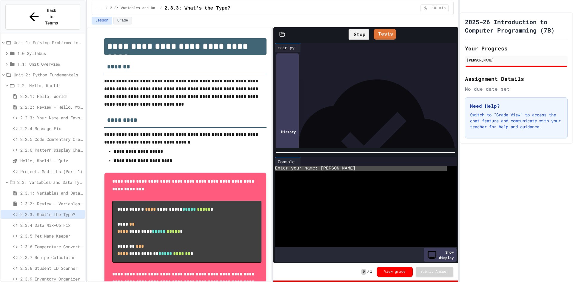
click at [337, 167] on textarea "*" at bounding box center [338, 168] width 3 height 5
click at [338, 166] on textarea "*" at bounding box center [338, 168] width 3 height 5
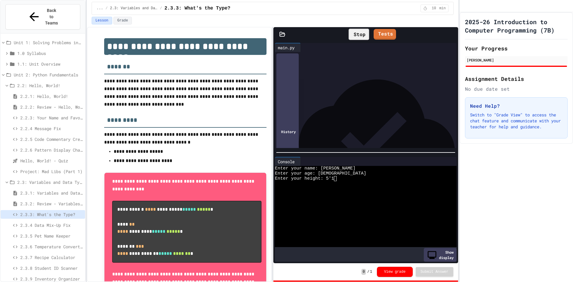
click at [41, 115] on span "2.2.3: Your Name and Favorite Movie" at bounding box center [51, 118] width 62 height 6
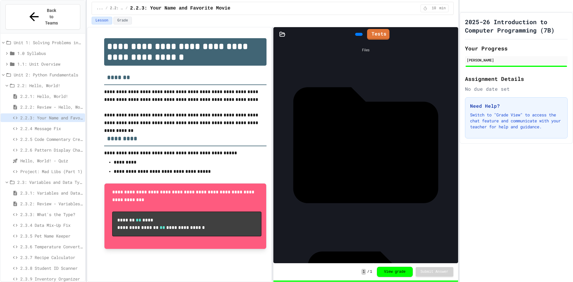
click at [53, 221] on div "2.3.4 Data Mix-Up Fix" at bounding box center [43, 226] width 84 height 11
click at [53, 233] on span "2.3.5 Pet Name Keeper" at bounding box center [51, 236] width 62 height 6
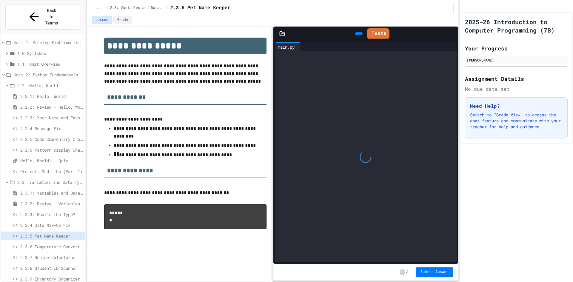
click at [52, 210] on div "2.3.3: What's the Type?" at bounding box center [43, 214] width 84 height 9
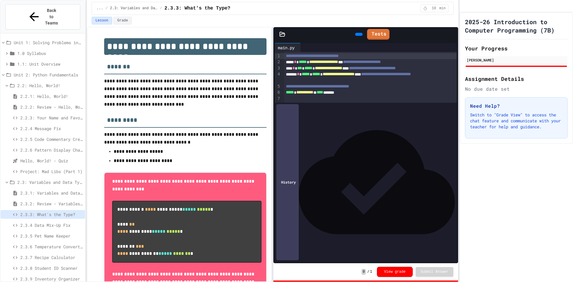
click at [358, 34] on icon at bounding box center [358, 34] width 0 height 0
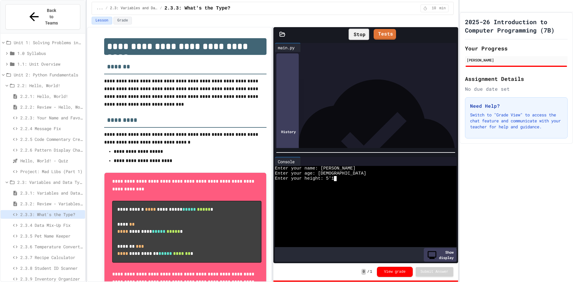
click at [486, 186] on div "2025-26 Introduction to Computer Programming (7B) Your Progress [PERSON_NAME] A…" at bounding box center [516, 147] width 113 height 270
click at [538, 205] on div "2025-26 Introduction to Computer Programming (7B) Your Progress [PERSON_NAME] A…" at bounding box center [516, 147] width 113 height 270
click at [335, 176] on textarea "Terminal input" at bounding box center [335, 178] width 3 height 5
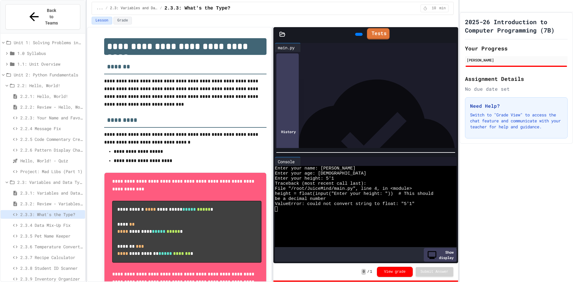
click at [377, 36] on link "Tests" at bounding box center [378, 33] width 23 height 11
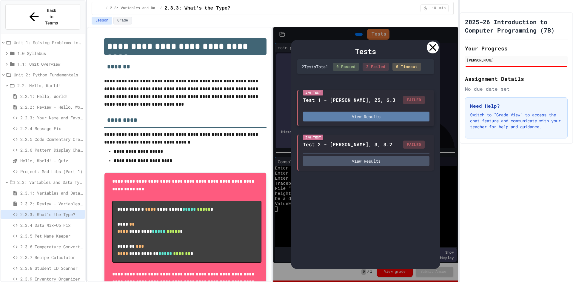
click at [391, 112] on button "View Results" at bounding box center [366, 117] width 127 height 10
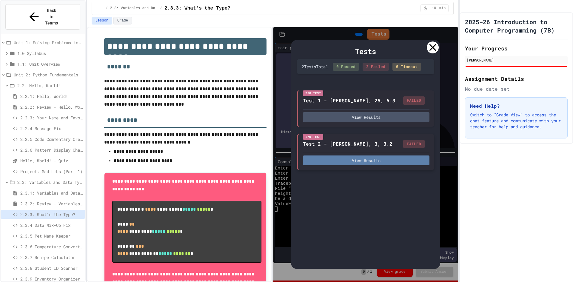
click at [350, 162] on button "View Results" at bounding box center [366, 160] width 127 height 10
drag, startPoint x: 416, startPoint y: 73, endPoint x: 415, endPoint y: 69, distance: 3.9
click at [416, 72] on div "2 Test s Total 0 Passed 2 Failed 0 Timeout" at bounding box center [365, 67] width 137 height 16
click at [412, 67] on div "0 Timeout" at bounding box center [406, 67] width 29 height 8
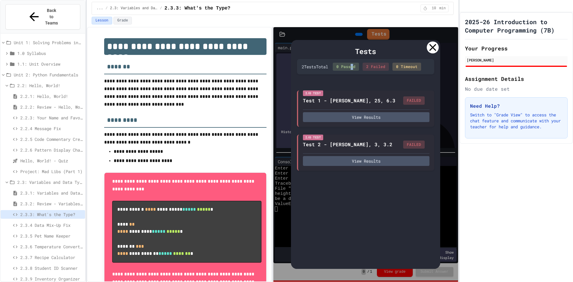
drag, startPoint x: 358, startPoint y: 63, endPoint x: 357, endPoint y: 60, distance: 3.3
click at [356, 64] on div "0 Passed" at bounding box center [346, 67] width 26 height 8
click at [435, 51] on div at bounding box center [433, 47] width 12 height 12
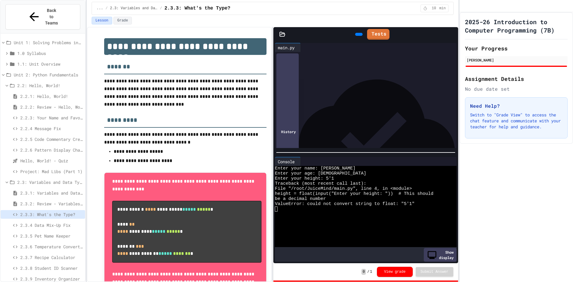
click at [377, 227] on div at bounding box center [361, 229] width 172 height 5
click at [434, 212] on div at bounding box center [361, 214] width 172 height 5
click at [276, 207] on textarea "Terminal input" at bounding box center [276, 208] width 3 height 5
click at [449, 161] on div "Console" at bounding box center [365, 161] width 181 height 9
click at [448, 161] on icon at bounding box center [448, 161] width 0 height 0
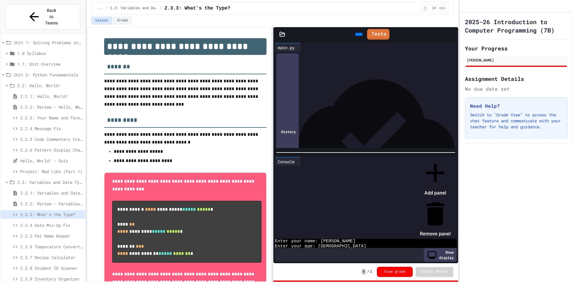
click at [451, 158] on div at bounding box center [432, 158] width 37 height 0
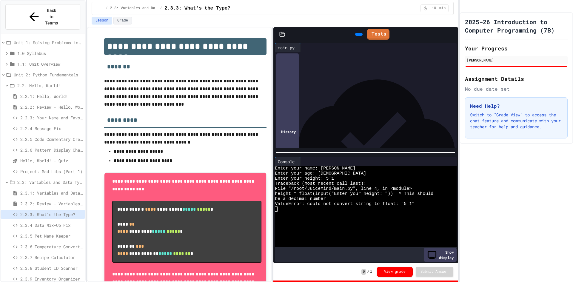
click at [436, 255] on div "Show display" at bounding box center [440, 255] width 33 height 14
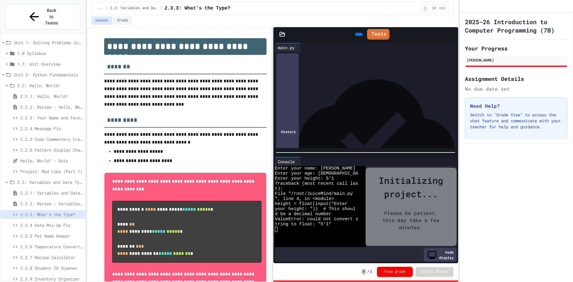
click at [393, 241] on div "Initializing project... Please be patient, this may take a few minutes." at bounding box center [411, 207] width 91 height 78
click at [393, 238] on div "Please be patient, this may take a few minutes." at bounding box center [411, 220] width 79 height 39
click at [313, 247] on div "WWWWWWWWWWWWWWWWWWWWWWWWWWWWWWWW Enter your name: [PERSON_NAME] Enter your age:…" at bounding box center [320, 207] width 91 height 82
drag, startPoint x: 380, startPoint y: 211, endPoint x: 396, endPoint y: 207, distance: 15.9
click at [382, 212] on div "Please be patient, this may take a few minutes." at bounding box center [411, 220] width 79 height 39
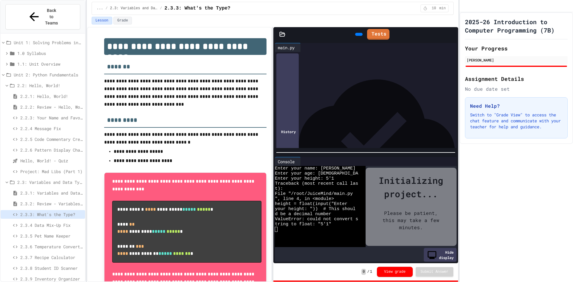
drag, startPoint x: 397, startPoint y: 206, endPoint x: 396, endPoint y: 212, distance: 6.6
click at [396, 212] on div "Please be patient, this may take a few minutes." at bounding box center [411, 220] width 79 height 39
drag, startPoint x: 396, startPoint y: 212, endPoint x: 394, endPoint y: 224, distance: 11.9
click at [394, 224] on div "Please be patient, this may take a few minutes." at bounding box center [411, 220] width 79 height 39
click at [443, 221] on div "Please be patient, this may take a few minutes." at bounding box center [411, 220] width 79 height 39
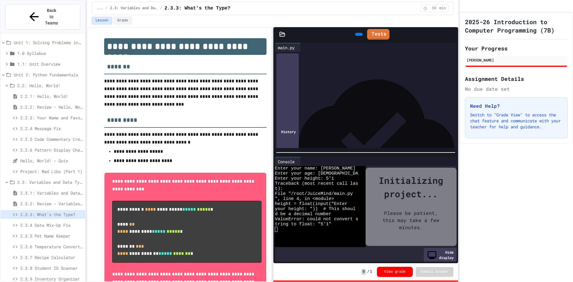
click at [393, 214] on div "Please be patient, this may take a few minutes." at bounding box center [411, 220] width 79 height 39
drag, startPoint x: 401, startPoint y: 213, endPoint x: 84, endPoint y: 97, distance: 338.1
click at [84, 97] on div "**********" at bounding box center [286, 141] width 573 height 282
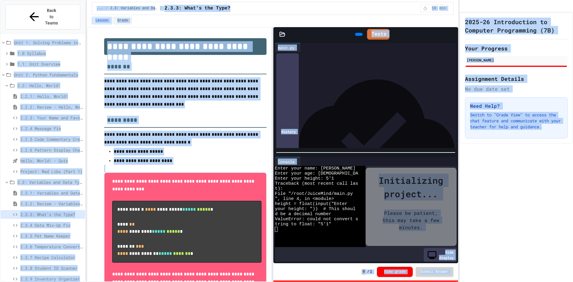
scroll to position [7, 0]
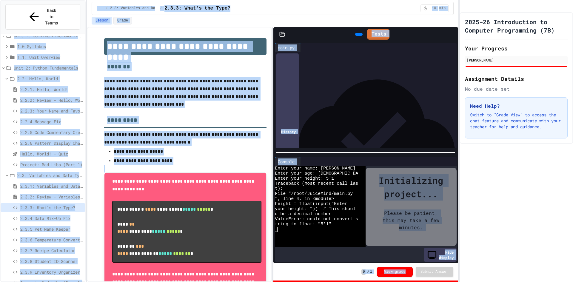
drag, startPoint x: 0, startPoint y: 29, endPoint x: 408, endPoint y: 296, distance: 487.6
click at [408, 282] on html "**********" at bounding box center [286, 141] width 573 height 282
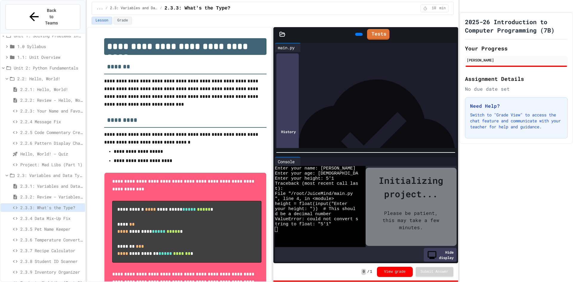
click at [535, 197] on div "2025-26 Introduction to Computer Programming (7B) Your Progress [PERSON_NAME] A…" at bounding box center [516, 147] width 113 height 270
click at [56, 140] on span "2.2.6 Pattern Display Challenge" at bounding box center [51, 143] width 62 height 6
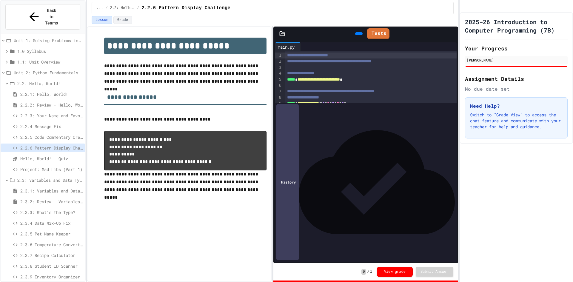
scroll to position [7, 0]
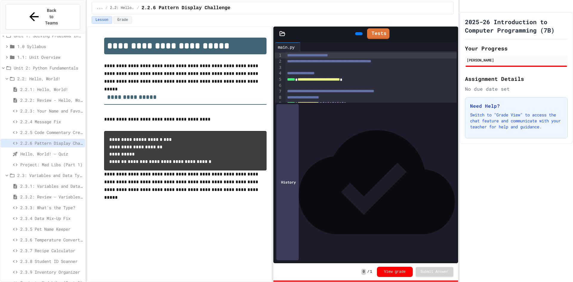
click at [60, 151] on span "Hello, World! - Quiz" at bounding box center [51, 154] width 62 height 6
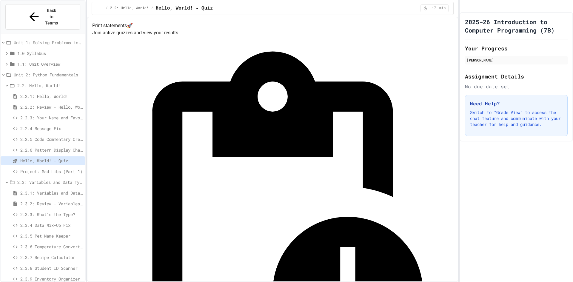
scroll to position [7, 0]
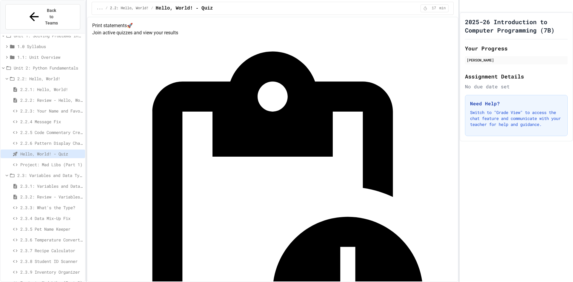
click at [47, 225] on div "2.3.5 Pet Name Keeper" at bounding box center [43, 229] width 84 height 9
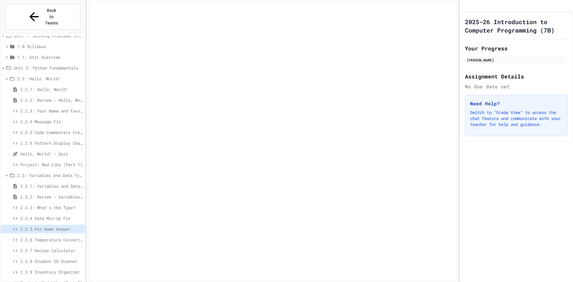
scroll to position [2, 0]
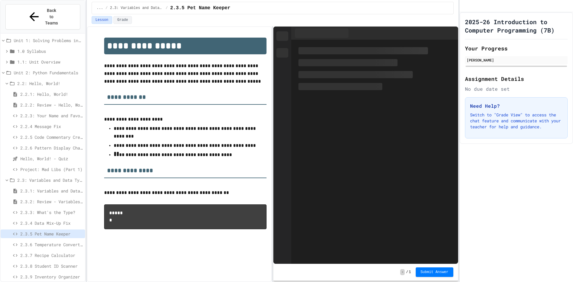
click at [47, 198] on span "2.3.2: Review - Variables and Data Types" at bounding box center [51, 201] width 62 height 6
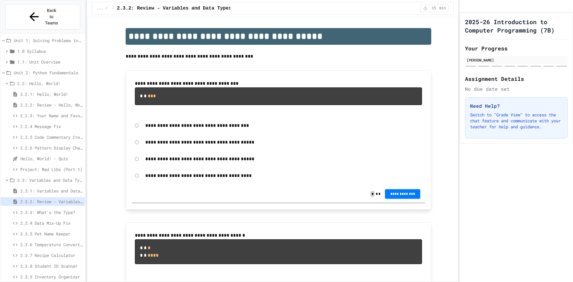
click at [50, 209] on span "2.3.3: What's the Type?" at bounding box center [51, 212] width 62 height 6
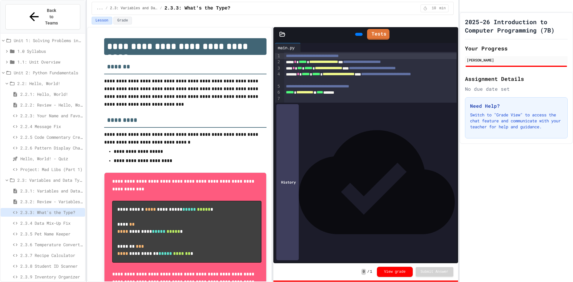
click at [37, 220] on span "2.3.4 Data Mix-Up Fix" at bounding box center [51, 223] width 62 height 6
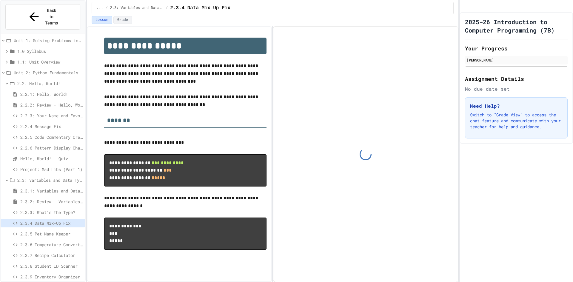
click at [38, 208] on div "2.3.3: What's the Type?" at bounding box center [43, 212] width 84 height 9
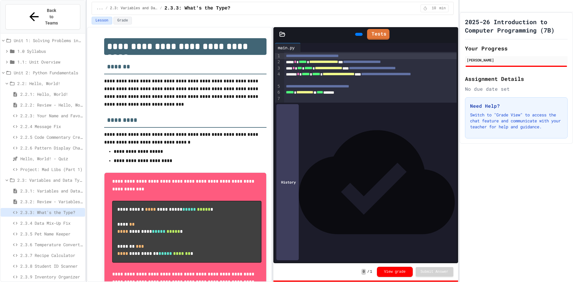
drag, startPoint x: 64, startPoint y: 208, endPoint x: 62, endPoint y: 212, distance: 4.6
click at [62, 220] on span "2.3.4 Data Mix-Up Fix" at bounding box center [51, 223] width 62 height 6
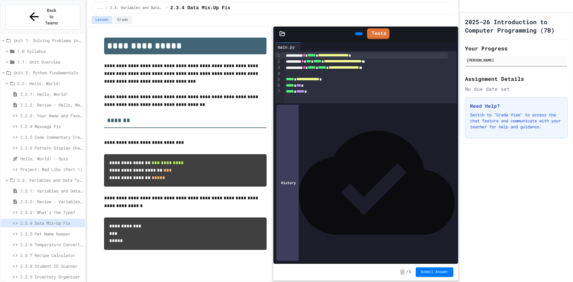
click at [306, 86] on div "***** * *** *" at bounding box center [366, 86] width 164 height 6
click at [296, 87] on span "*" at bounding box center [295, 85] width 2 height 4
click at [300, 87] on span "***" at bounding box center [298, 85] width 5 height 4
click at [309, 84] on div "***** * **** *" at bounding box center [366, 86] width 164 height 6
click at [300, 93] on span "*****" at bounding box center [300, 91] width 8 height 4
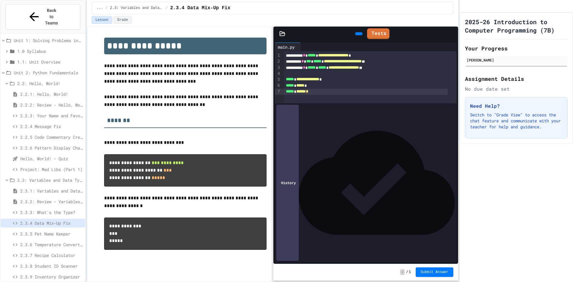
click at [306, 91] on span "******" at bounding box center [301, 91] width 10 height 4
click at [432, 269] on button "Submit Answer" at bounding box center [435, 272] width 38 height 10
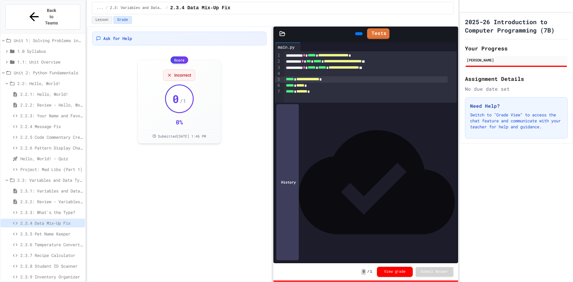
click at [300, 79] on span "**********" at bounding box center [307, 79] width 23 height 4
click at [302, 86] on span "*****" at bounding box center [300, 85] width 8 height 4
click at [301, 90] on span "*******" at bounding box center [301, 91] width 11 height 4
click at [66, 231] on span "2.3.5 Pet Name Keeper" at bounding box center [51, 234] width 62 height 6
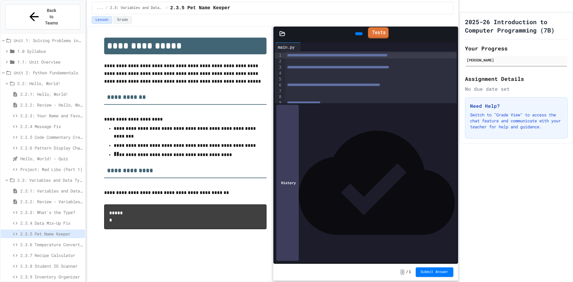
click at [371, 32] on icon at bounding box center [371, 32] width 0 height 0
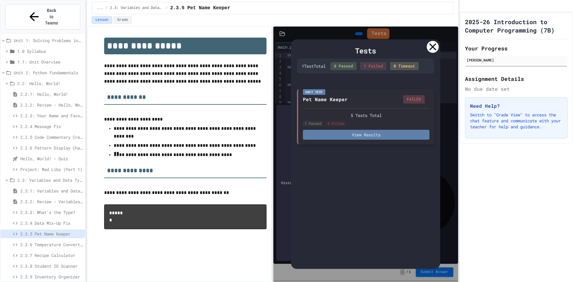
click at [397, 131] on button "View Results" at bounding box center [366, 135] width 127 height 10
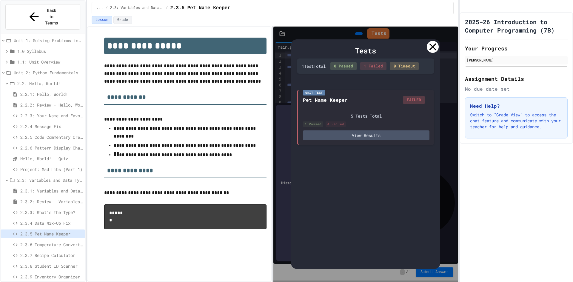
drag, startPoint x: 428, startPoint y: 41, endPoint x: 429, endPoint y: 46, distance: 5.0
click at [429, 46] on div "Tests 1 Test Total 0 Passed 1 Failed 0 Timeout Unit Test Pet Name Keeper FAILED…" at bounding box center [365, 154] width 149 height 230
click at [440, 45] on div "Tests 1 Test Total 0 Passed 1 Failed 0 Timeout Unit Test Pet Name Keeper FAILED…" at bounding box center [365, 154] width 149 height 230
click at [432, 50] on icon at bounding box center [433, 47] width 12 height 12
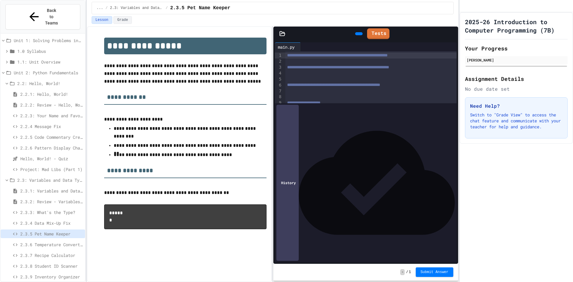
click at [549, 248] on div "2025-26 Introduction to Computer Programming (7B) Your Progress [PERSON_NAME] A…" at bounding box center [516, 147] width 113 height 270
drag, startPoint x: 491, startPoint y: 206, endPoint x: 487, endPoint y: 131, distance: 75.0
click at [342, 102] on div "**********" at bounding box center [286, 141] width 573 height 282
click at [558, 193] on div "2025-26 Introduction to Computer Programming (7B) Your Progress [PERSON_NAME] A…" at bounding box center [516, 147] width 113 height 270
click at [50, 209] on span "2.3.3: What's the Type?" at bounding box center [51, 212] width 62 height 6
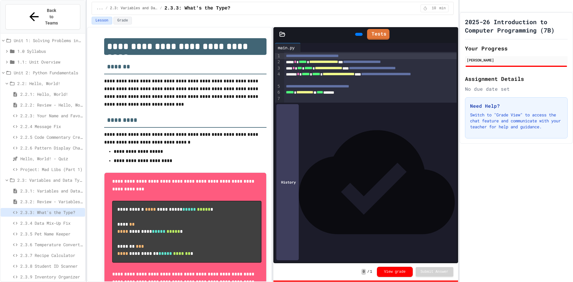
click at [59, 219] on div "2.3.4 Data Mix-Up Fix" at bounding box center [43, 223] width 84 height 9
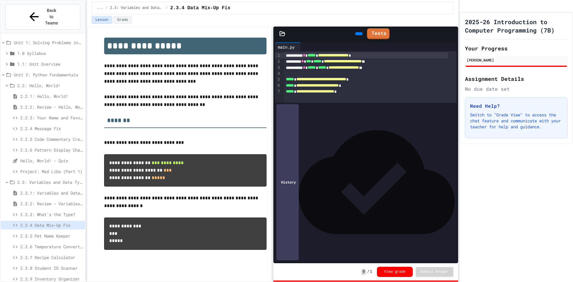
click at [534, 251] on div "2025-26 Introduction to Computer Programming (7B) Your Progress [PERSON_NAME] A…" at bounding box center [516, 147] width 113 height 270
drag, startPoint x: 517, startPoint y: 188, endPoint x: 570, endPoint y: 167, distance: 57.4
click at [570, 167] on div "2025-26 Introduction to Computer Programming (7B) Your Progress [PERSON_NAME] A…" at bounding box center [516, 147] width 113 height 270
click at [538, 130] on p "Switch to "Grade View" to access the chat feature and communicate with your tea…" at bounding box center [516, 121] width 93 height 18
click at [53, 190] on span "2.3.1: Variables and Data Types" at bounding box center [51, 193] width 62 height 6
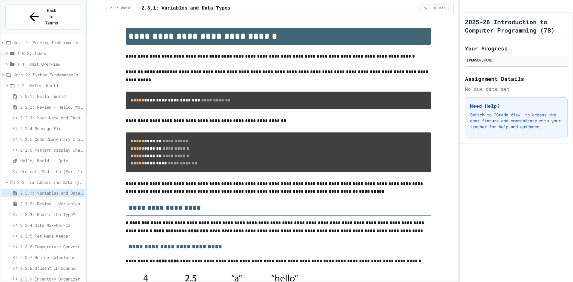
click at [59, 189] on div "2.3.1: Variables and Data Types" at bounding box center [43, 194] width 84 height 11
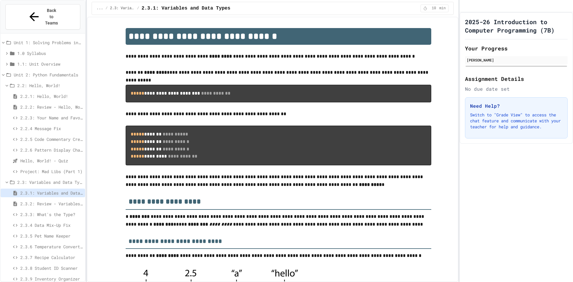
click at [73, 211] on span "2.3.3: What's the Type?" at bounding box center [51, 214] width 62 height 6
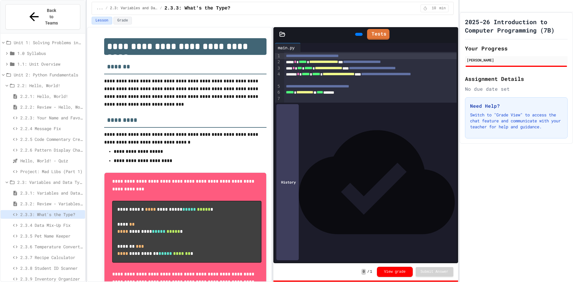
click at [53, 201] on span "2.3.2: Review - Variables and Data Types" at bounding box center [51, 204] width 62 height 6
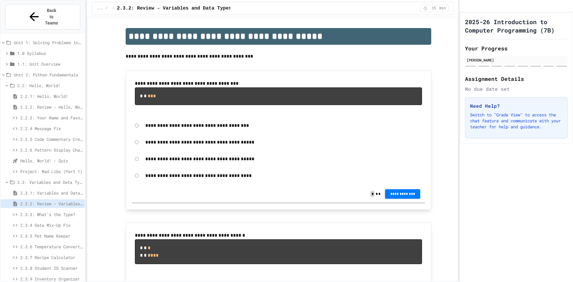
click at [53, 210] on div "2.3.3: What's the Type?" at bounding box center [43, 214] width 84 height 9
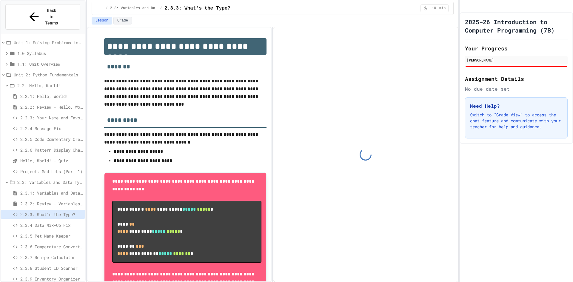
click at [63, 222] on span "2.3.4 Data Mix-Up Fix" at bounding box center [51, 225] width 62 height 6
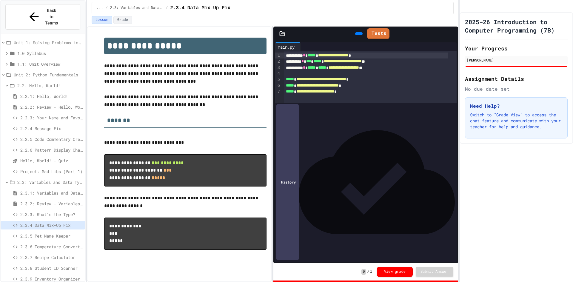
click at [48, 233] on span "2.3.5 Pet Name Keeper" at bounding box center [51, 236] width 62 height 6
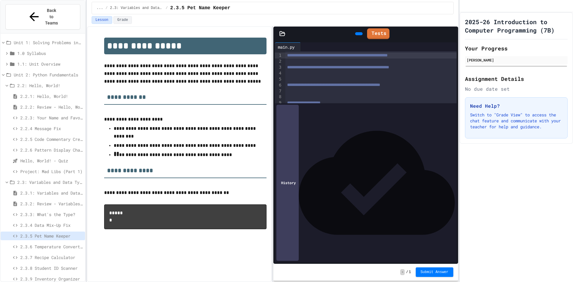
click at [122, 219] on pre "***** *" at bounding box center [185, 216] width 162 height 25
drag, startPoint x: 122, startPoint y: 221, endPoint x: 206, endPoint y: 189, distance: 90.7
click at [195, 195] on div "**********" at bounding box center [185, 137] width 162 height 199
drag, startPoint x: 206, startPoint y: 189, endPoint x: 56, endPoint y: 171, distance: 151.2
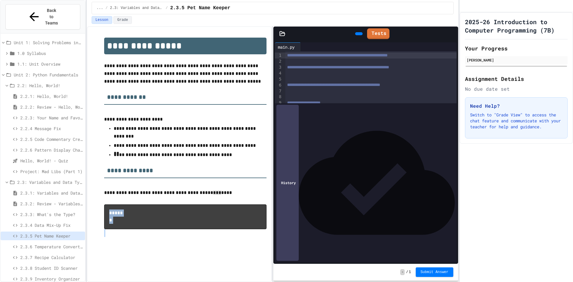
click at [58, 175] on div "**********" at bounding box center [286, 141] width 573 height 282
click at [107, 160] on h3 "**********" at bounding box center [185, 168] width 162 height 19
